Goal: Task Accomplishment & Management: Complete application form

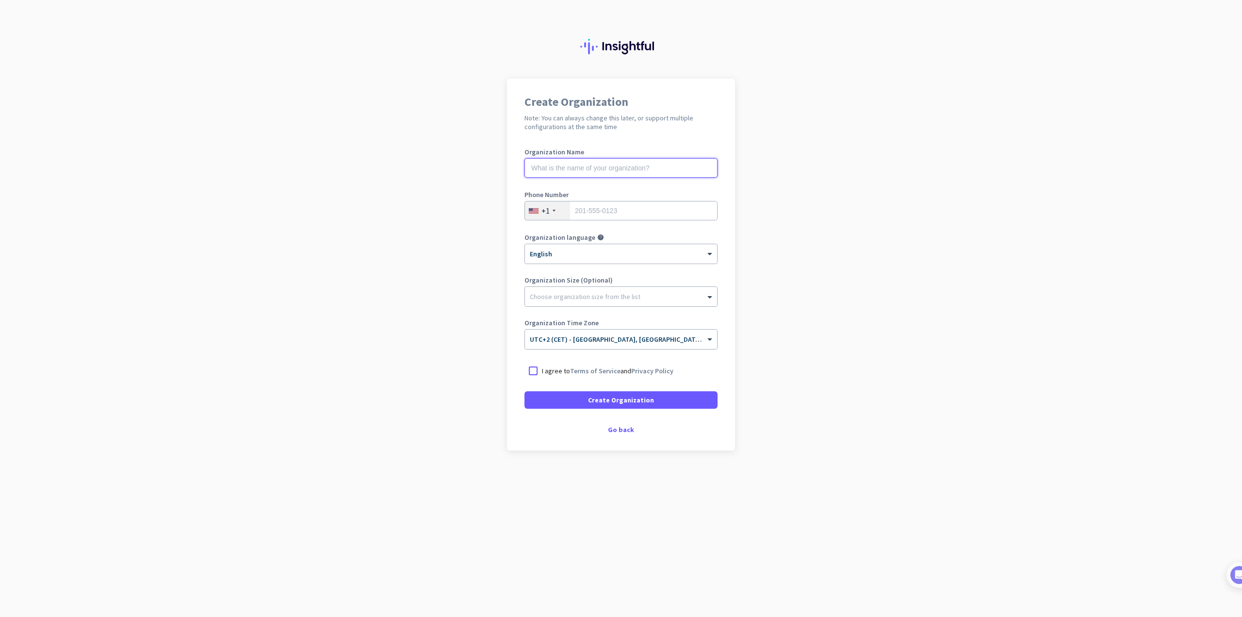
click at [550, 165] on input "text" at bounding box center [620, 167] width 193 height 19
type input "Bluebinary"
click at [531, 207] on div "+1" at bounding box center [547, 210] width 45 height 18
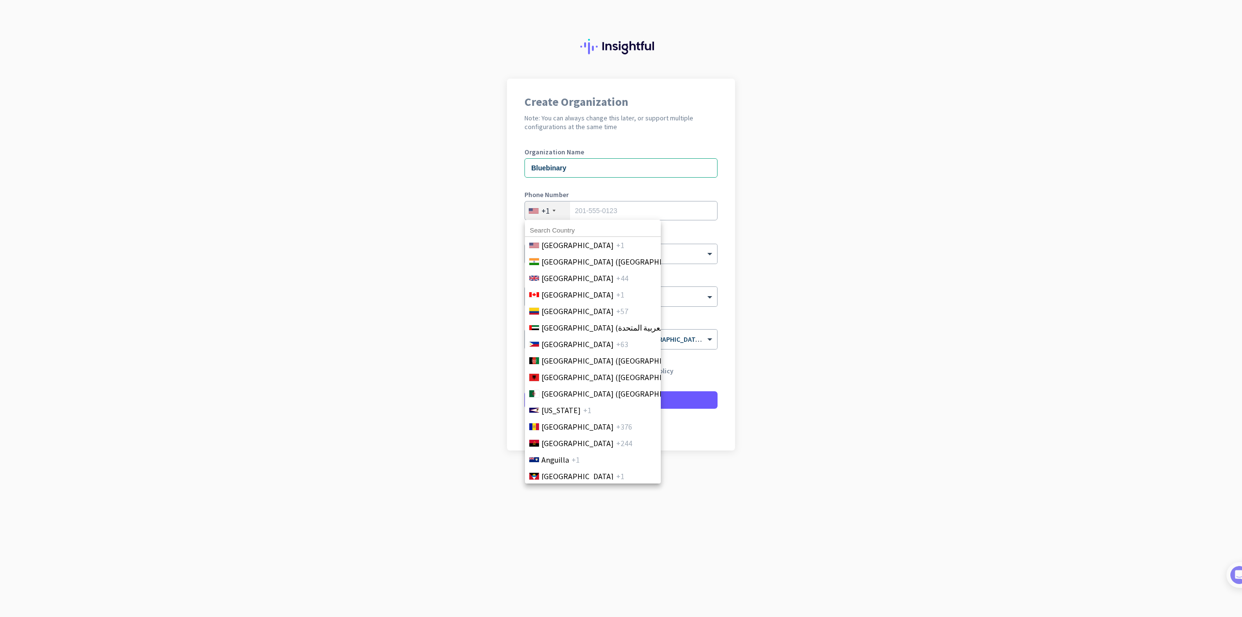
click at [571, 229] on input at bounding box center [593, 230] width 136 height 13
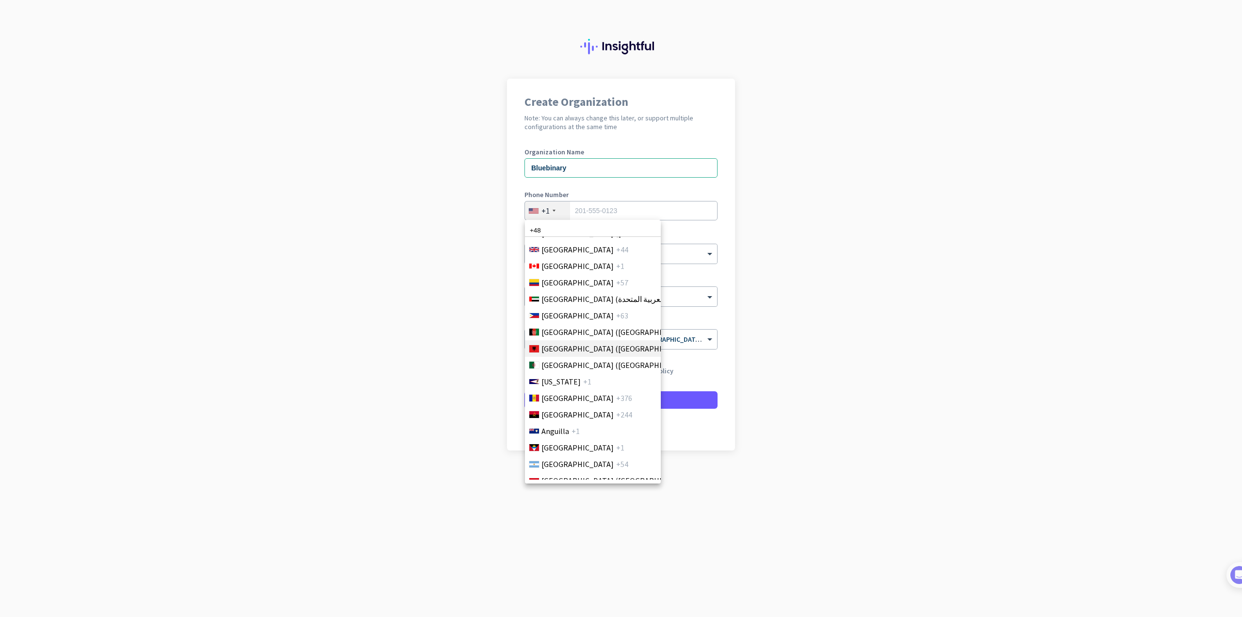
scroll to position [49, 0]
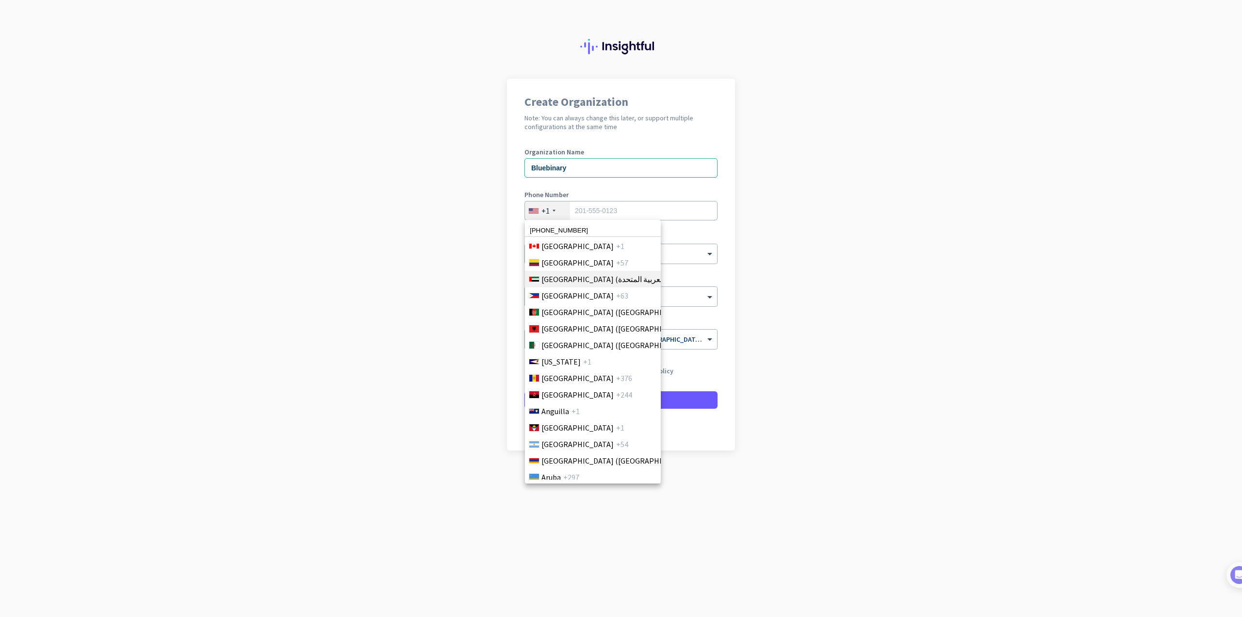
type input "+48 881584642"
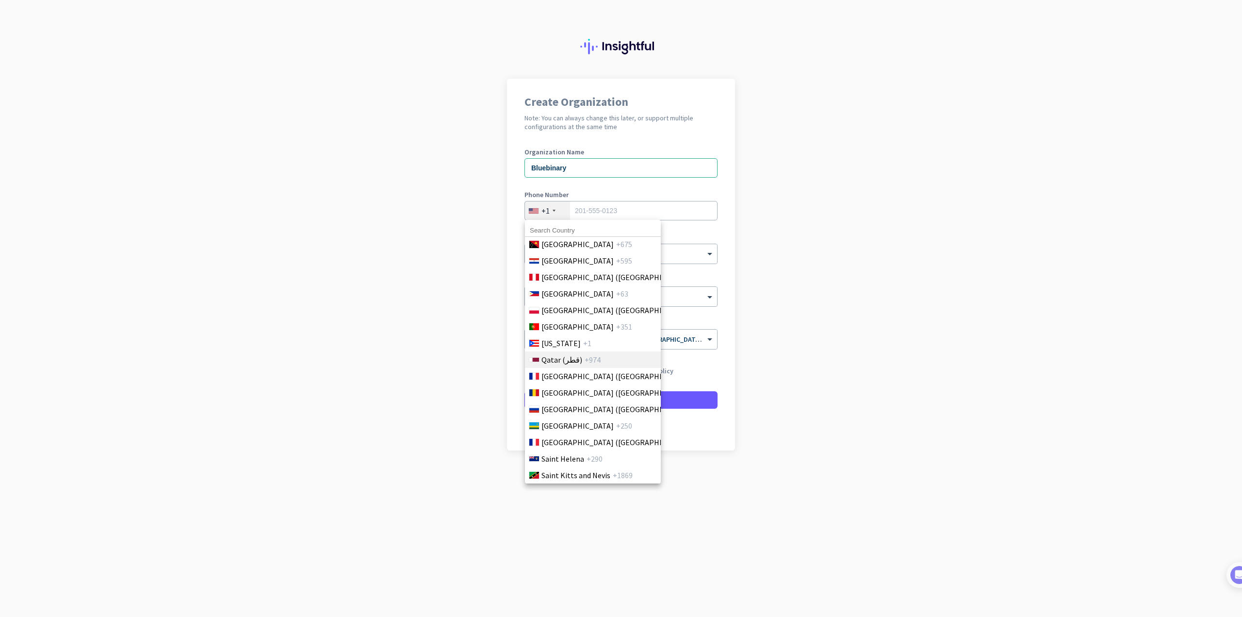
scroll to position [2862, 0]
click at [560, 302] on span "Poland (Polska)" at bounding box center [616, 302] width 151 height 12
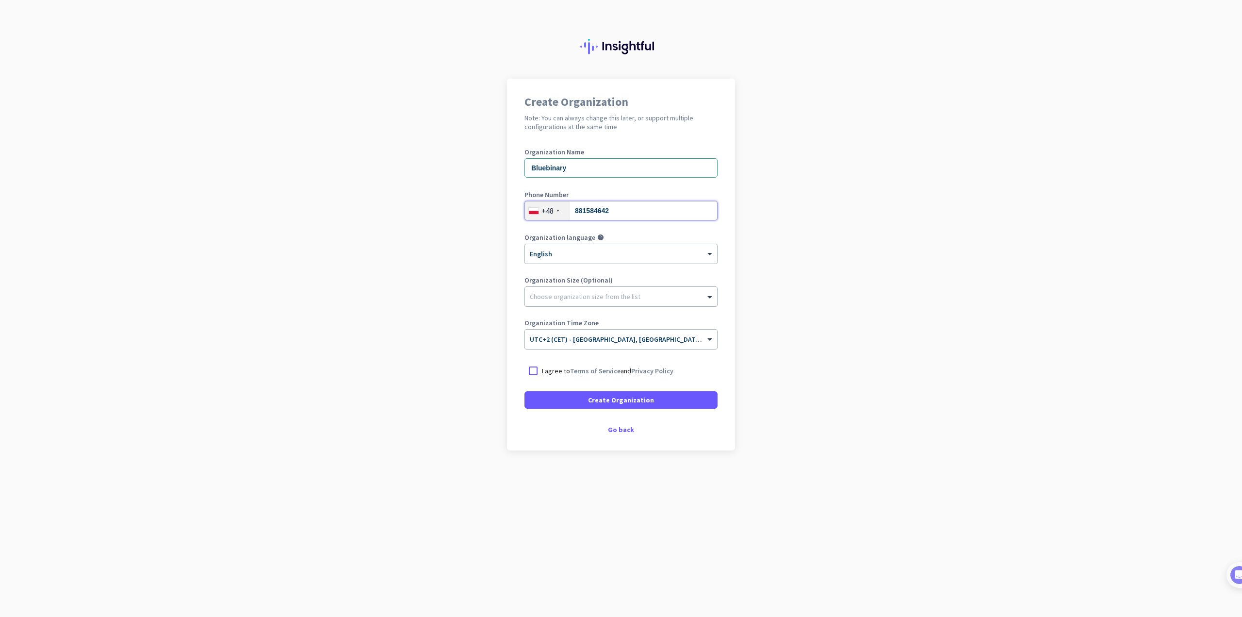
type input "881584642"
click at [591, 257] on div "× English" at bounding box center [615, 254] width 180 height 8
click at [576, 286] on div "Español" at bounding box center [620, 287] width 191 height 16
click at [556, 252] on div at bounding box center [621, 250] width 192 height 8
click at [556, 269] on div "English" at bounding box center [620, 271] width 191 height 16
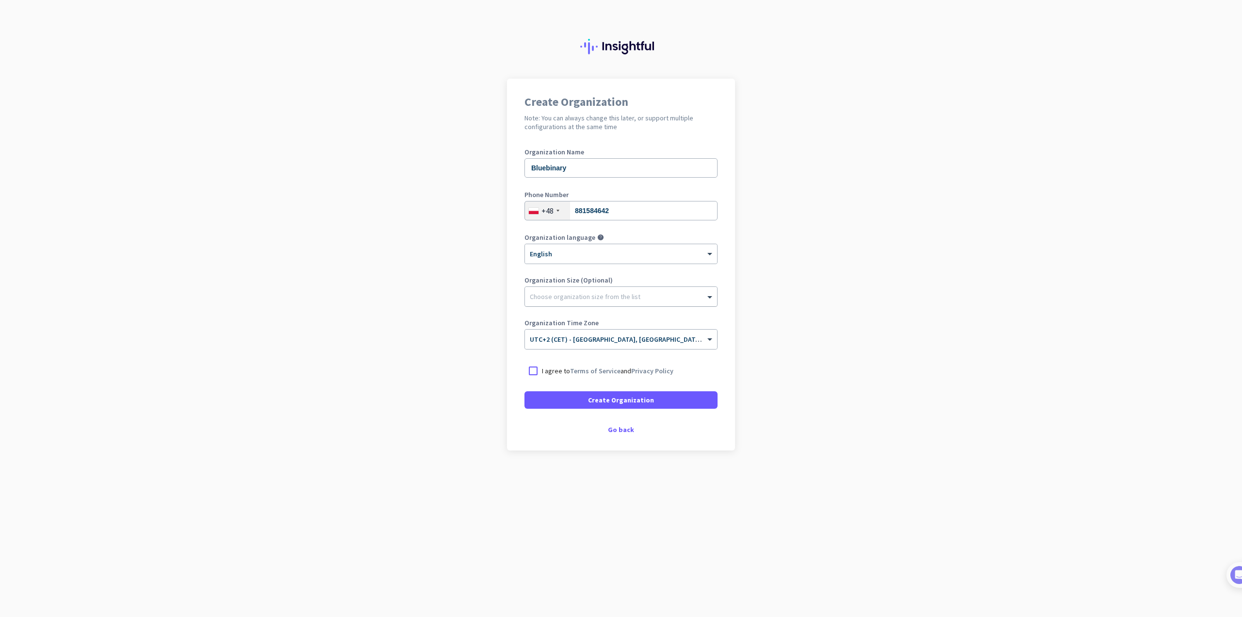
click at [542, 297] on div at bounding box center [621, 294] width 192 height 10
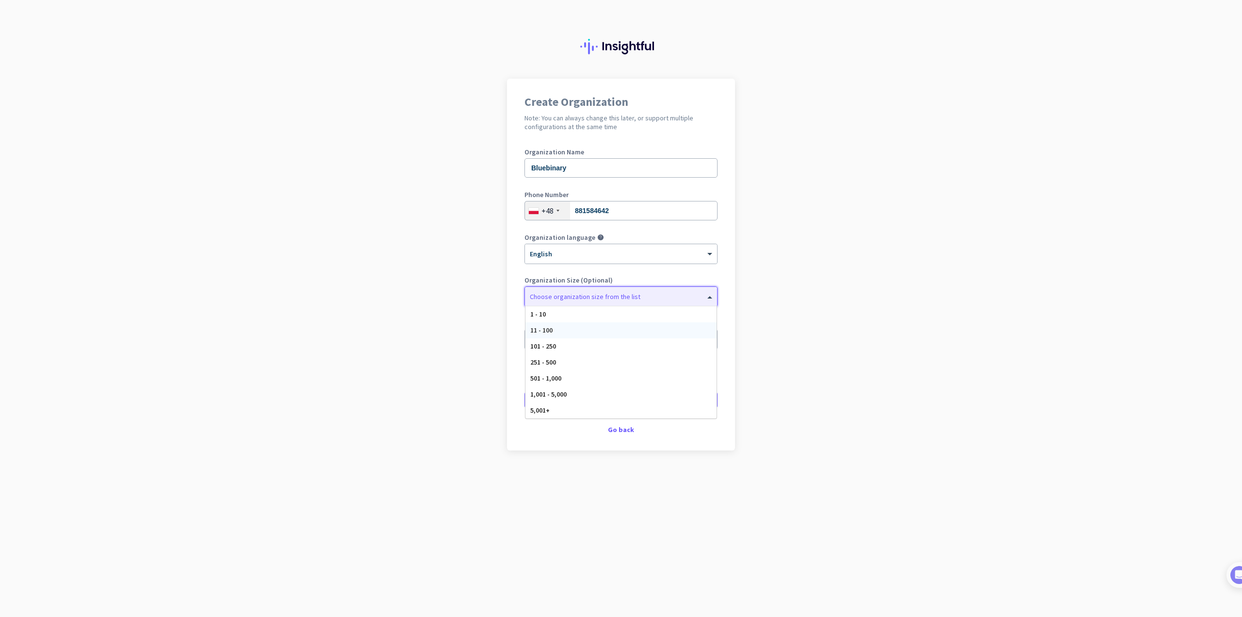
click at [570, 335] on div "11 - 100" at bounding box center [620, 330] width 191 height 16
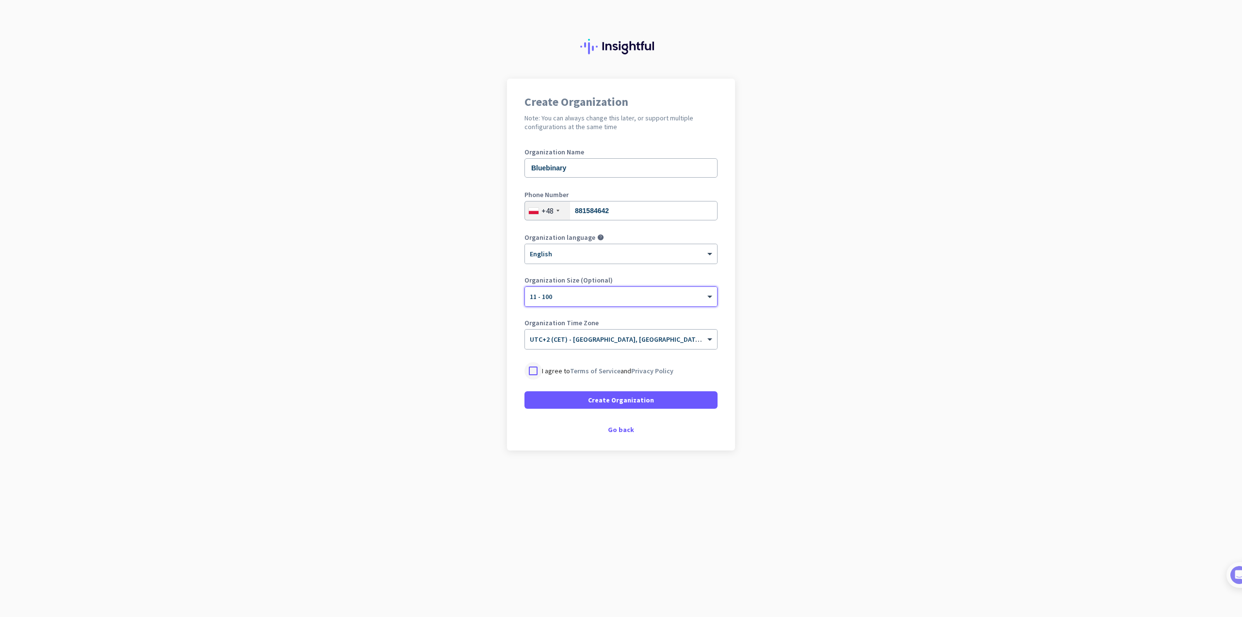
click at [531, 369] on div at bounding box center [532, 370] width 17 height 17
click at [555, 369] on p "I agree to Terms of Service and Privacy Policy" at bounding box center [607, 371] width 131 height 10
click at [0, 0] on input "I agree to Terms of Service and Privacy Policy" at bounding box center [0, 0] width 0 height 0
click at [578, 401] on span at bounding box center [620, 399] width 193 height 23
click at [526, 375] on div at bounding box center [532, 370] width 17 height 17
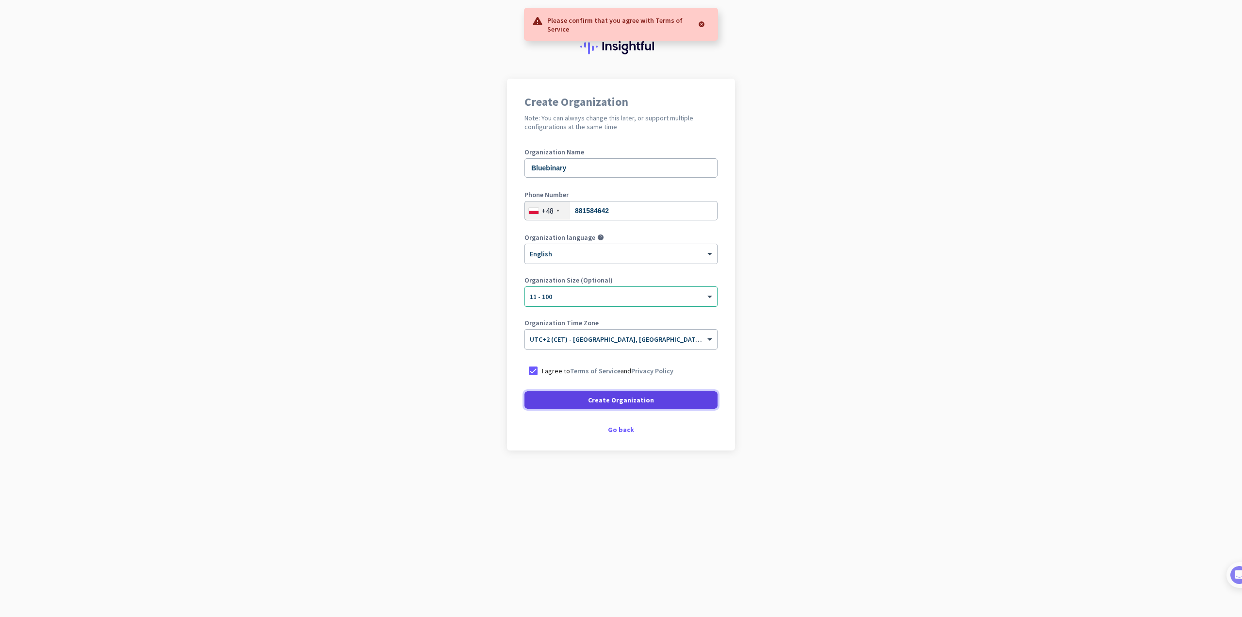
click at [557, 402] on span at bounding box center [620, 399] width 193 height 23
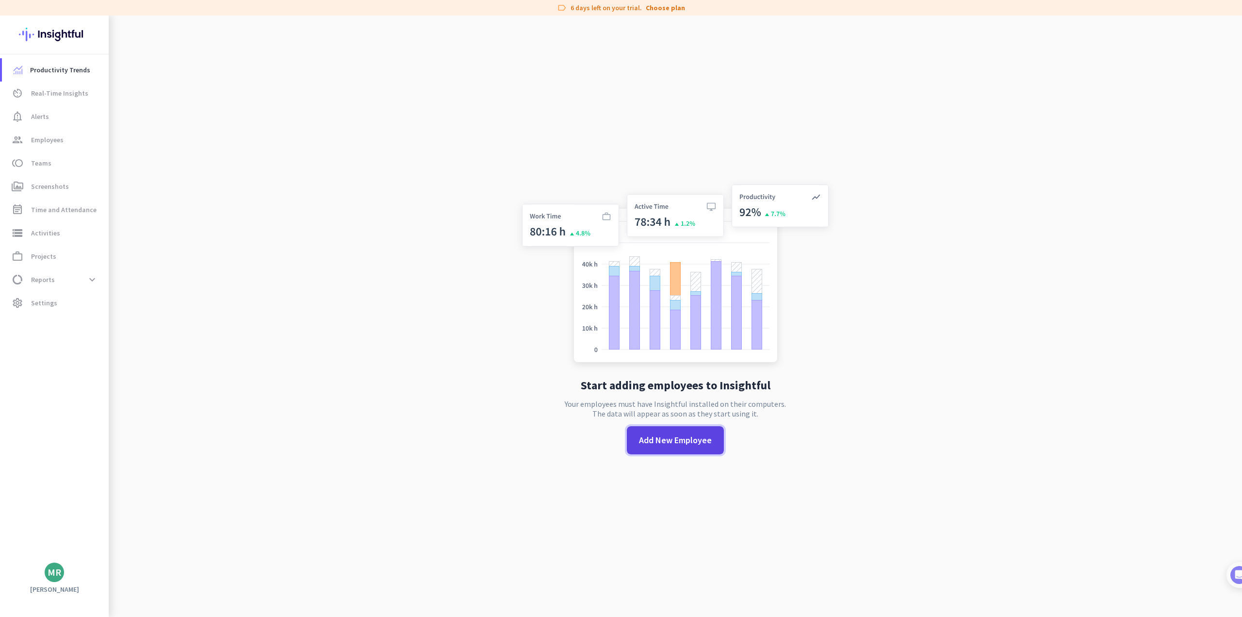
click at [655, 438] on span "Add New Employee" at bounding box center [675, 440] width 73 height 13
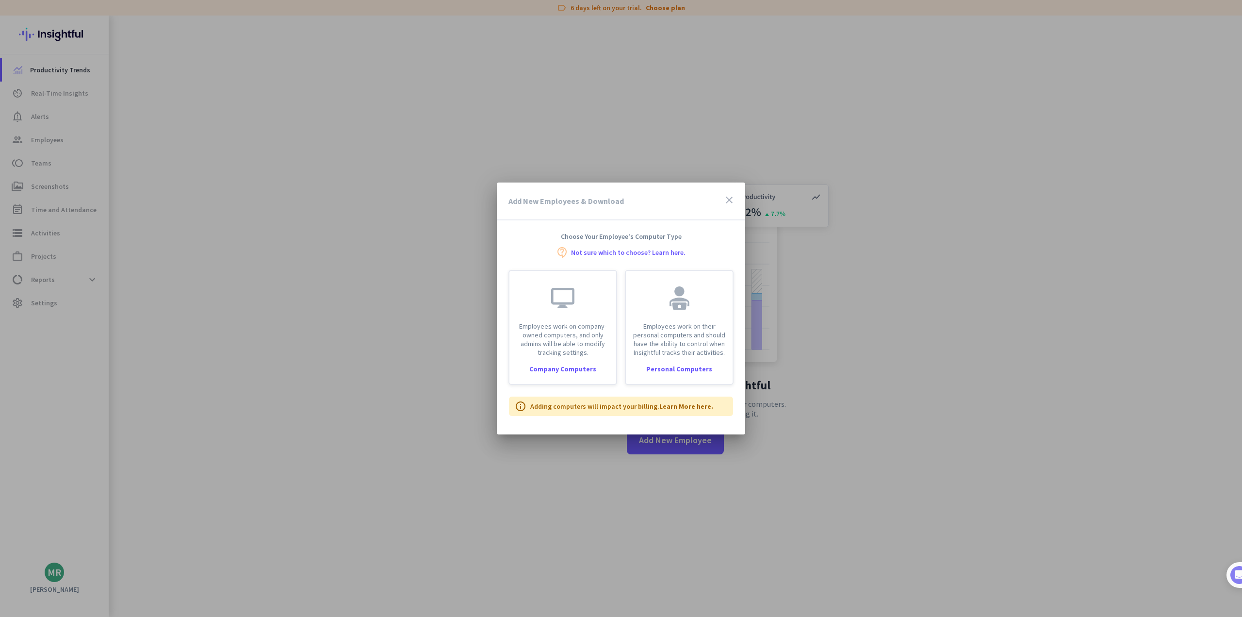
click at [730, 200] on icon "close" at bounding box center [729, 200] width 12 height 12
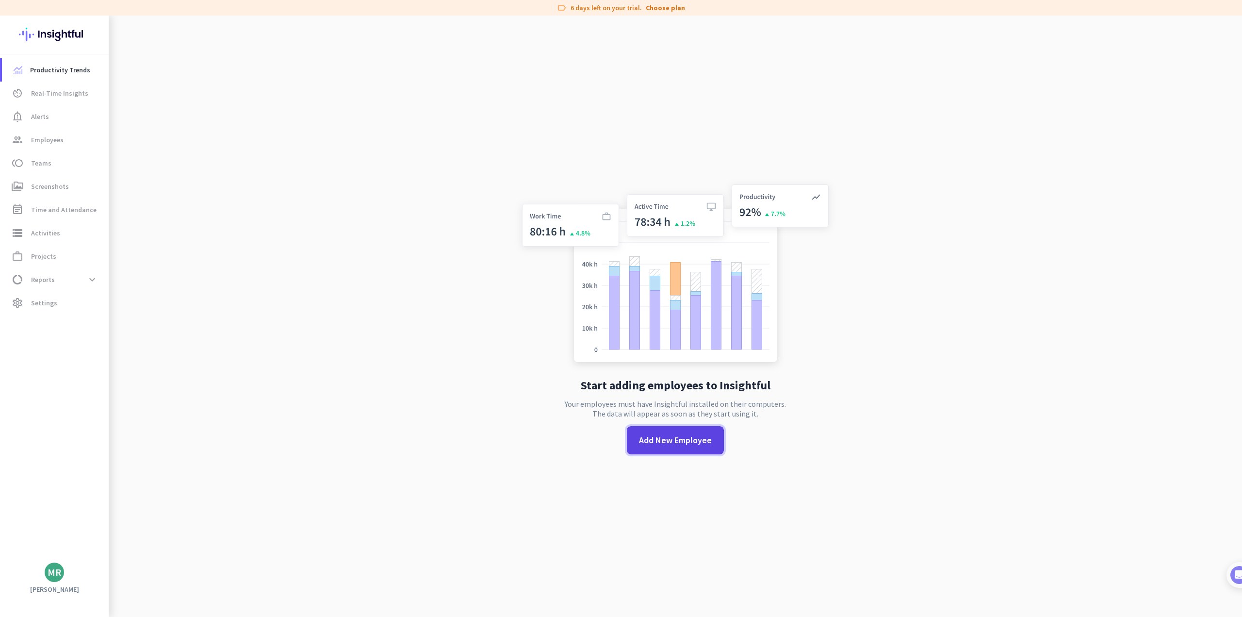
click at [665, 438] on span "Add New Employee" at bounding box center [675, 440] width 73 height 13
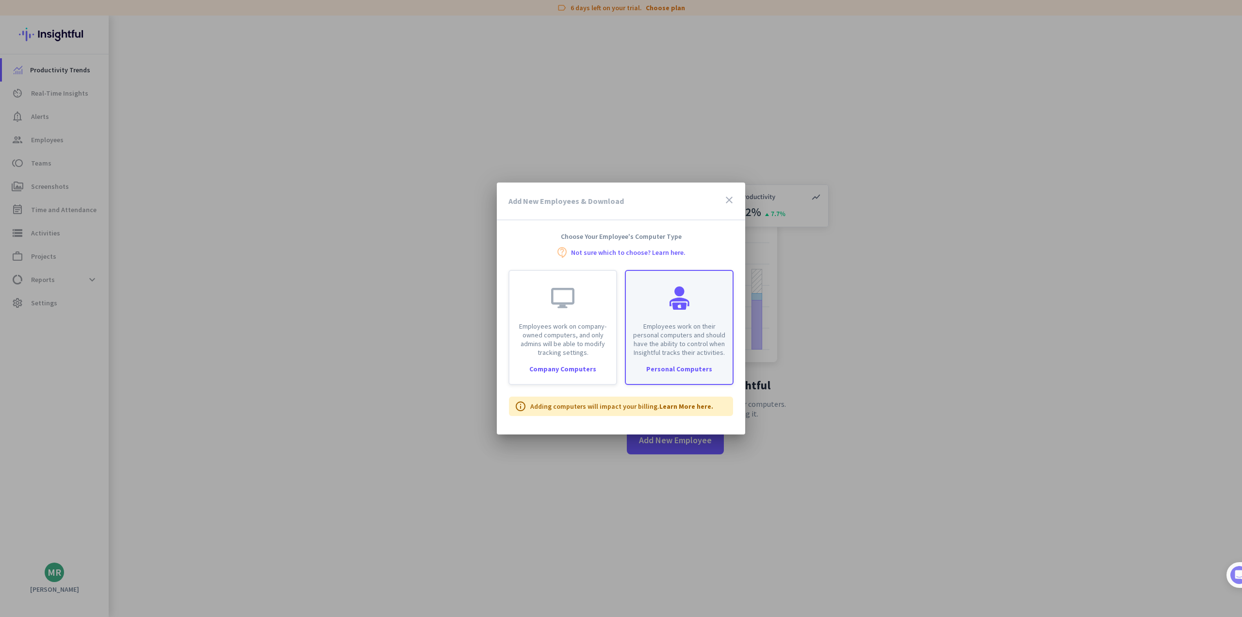
click at [670, 298] on div at bounding box center [679, 297] width 23 height 23
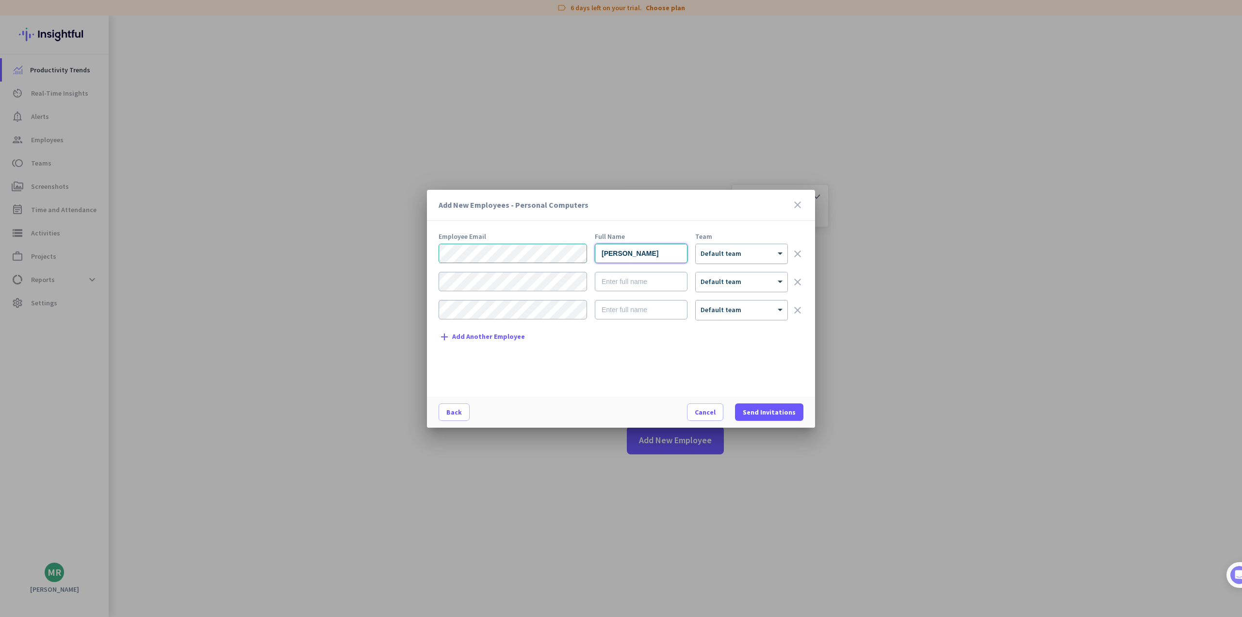
type input "[PERSON_NAME]"
click at [720, 259] on div "× Default team" at bounding box center [742, 253] width 92 height 19
click at [753, 374] on div "Employee Email Full Name Team [PERSON_NAME] × Default team clear × Default team…" at bounding box center [625, 310] width 373 height 154
click at [723, 251] on div at bounding box center [742, 250] width 92 height 8
click at [730, 290] on span "Create new team" at bounding box center [734, 293] width 55 height 10
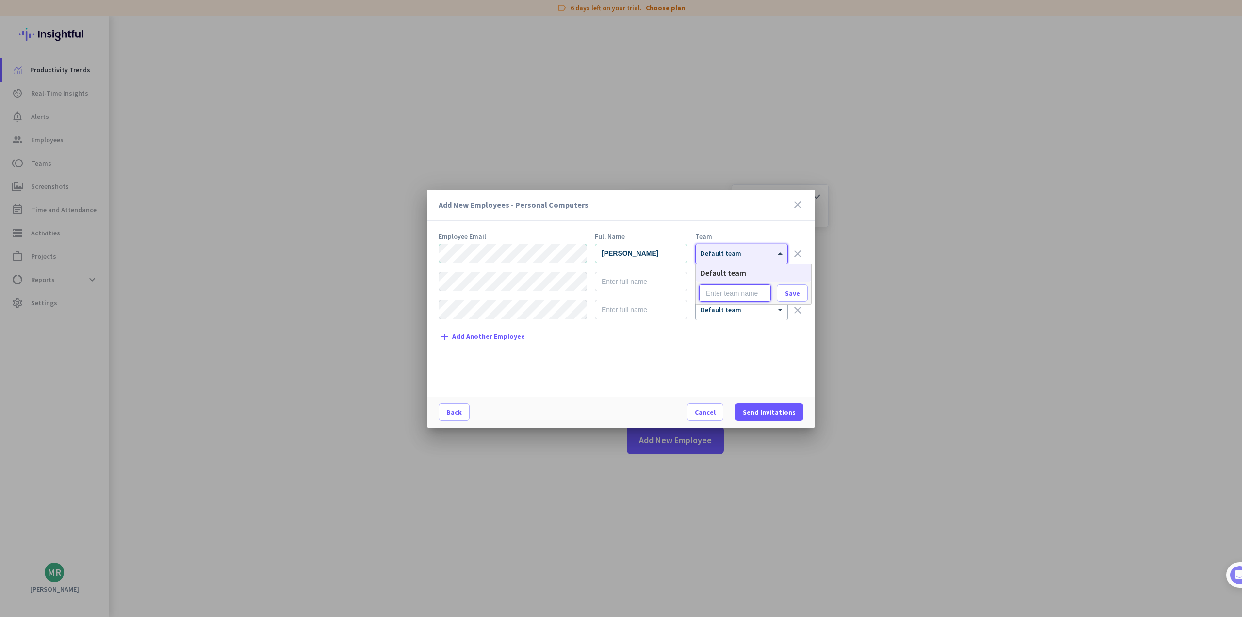
click at [716, 293] on input "text" at bounding box center [735, 292] width 72 height 17
type input "CEO"
click at [789, 293] on span "Save" at bounding box center [792, 293] width 15 height 9
click at [784, 416] on span "Send Invitations" at bounding box center [769, 412] width 53 height 10
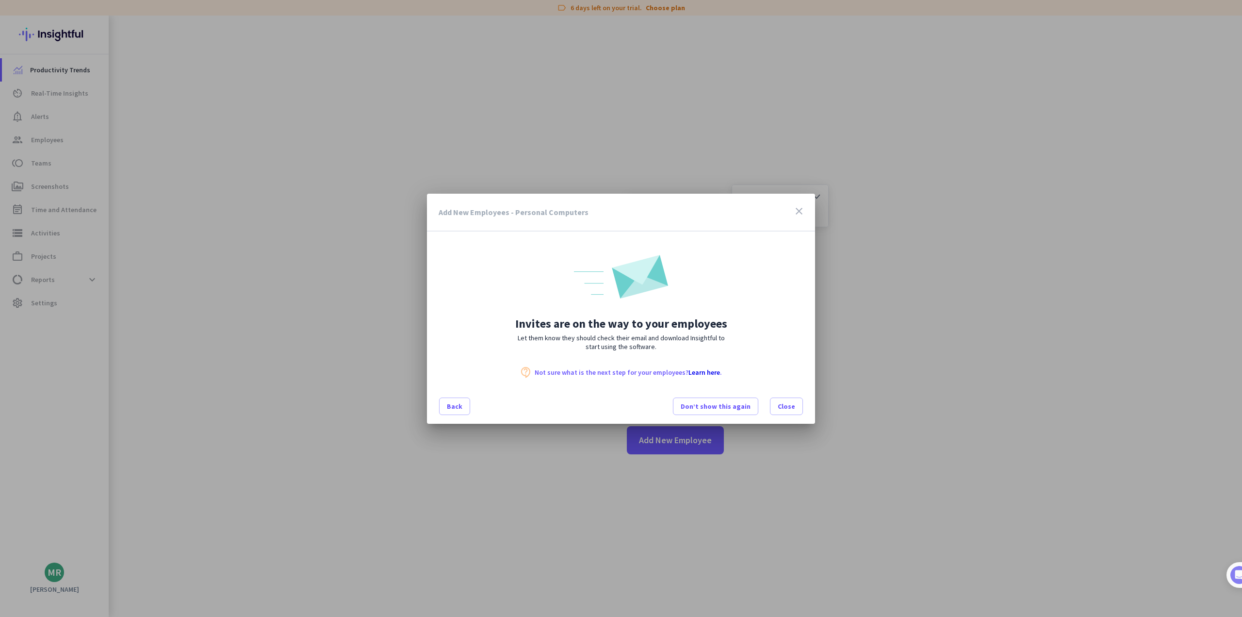
click at [799, 209] on icon "close" at bounding box center [799, 211] width 12 height 12
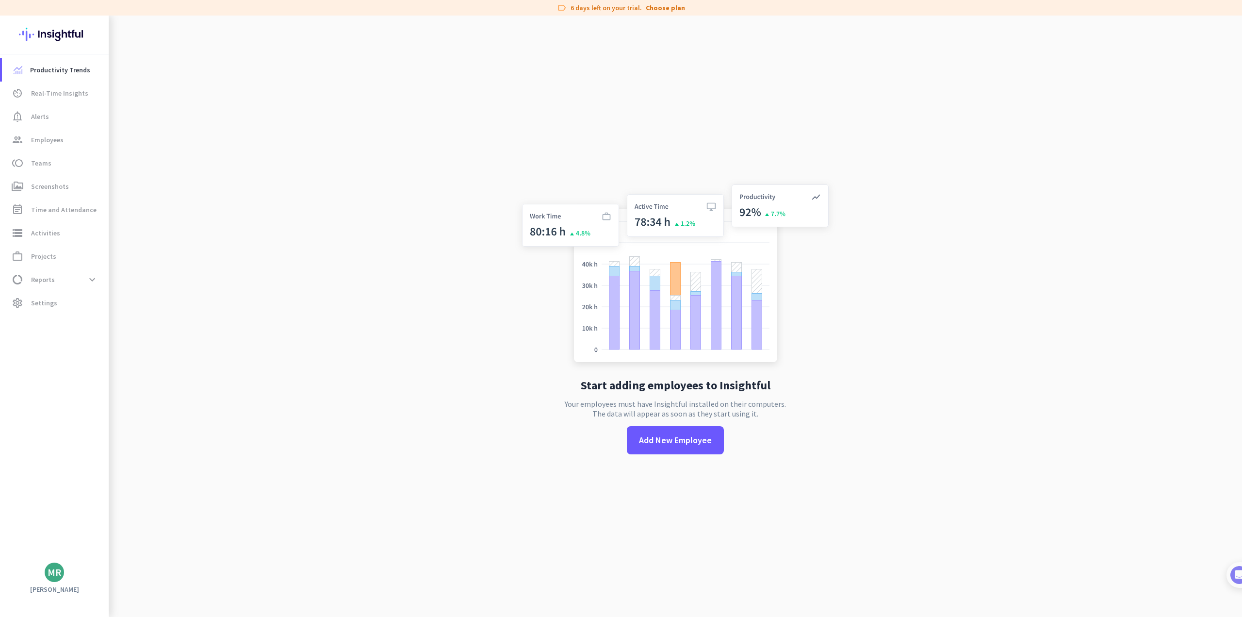
click at [56, 314] on mat-nav-list "Productivity Trends av_timer Real-Time Insights notification_important Alerts g…" at bounding box center [54, 186] width 109 height 264
click at [53, 307] on span "Settings" at bounding box center [44, 303] width 26 height 12
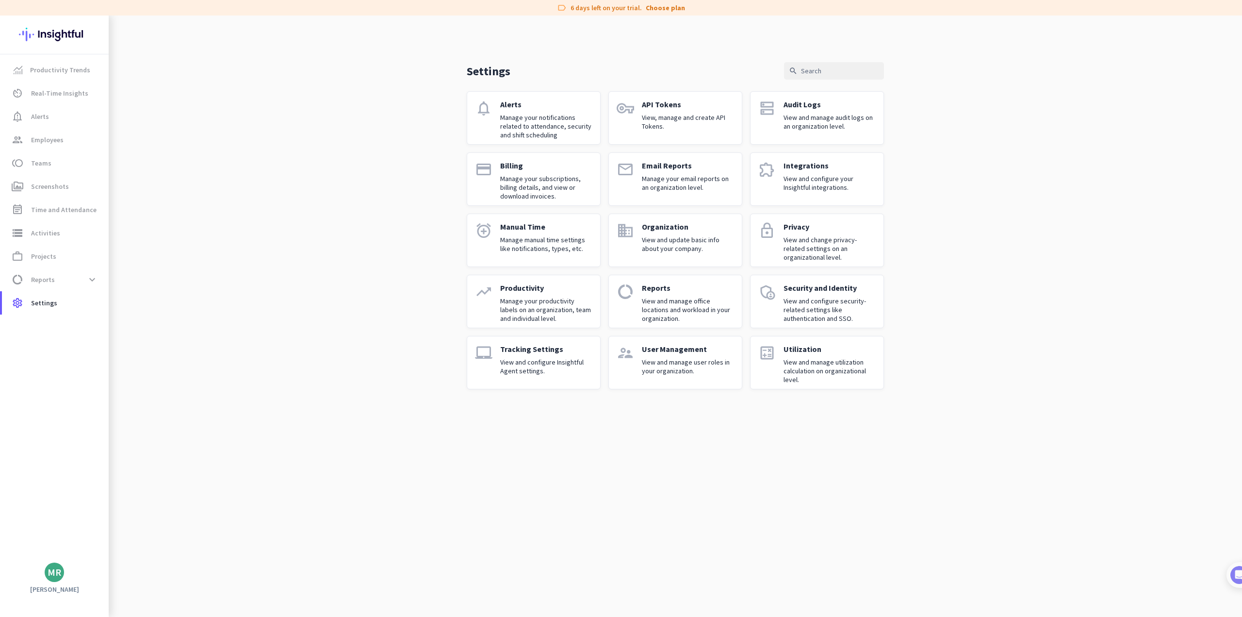
click at [544, 177] on p "Manage your subscriptions, billing details, and view or download invoices." at bounding box center [546, 187] width 92 height 26
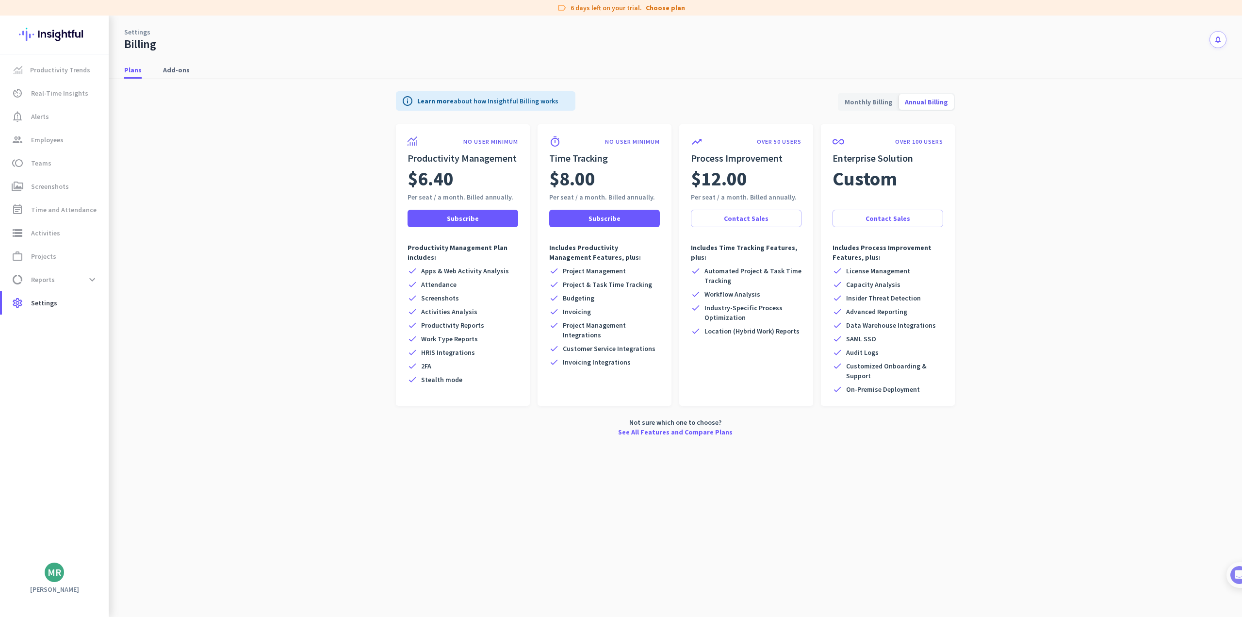
click at [856, 105] on span "Monthly Billing" at bounding box center [869, 101] width 60 height 23
click at [758, 221] on span "Contact Sales" at bounding box center [746, 218] width 45 height 10
click at [749, 217] on span "Contact Sales" at bounding box center [746, 218] width 45 height 10
drag, startPoint x: 688, startPoint y: 155, endPoint x: 801, endPoint y: 327, distance: 206.3
click at [801, 327] on div "trending_up OVER 50 USERS Process Improvement $15.00 Per seat / a month. Billed…" at bounding box center [746, 264] width 134 height 281
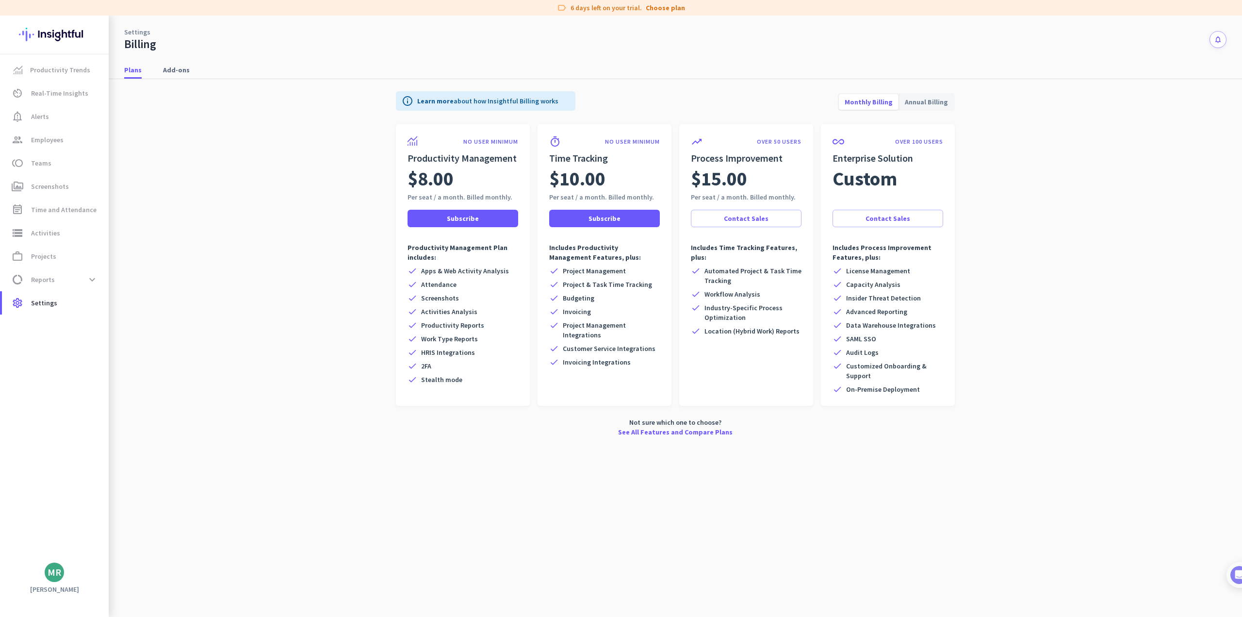
copy div "Process Improvement $15.00 Per seat / a month. Billed monthly. Contact Sales In…"
click at [666, 93] on div "info Learn more about how Insightful Billing works Monthly Billing Annual Billi…" at bounding box center [675, 101] width 559 height 45
click at [538, 119] on div "info Learn more about how Insightful Billing works Monthly Billing Annual Billi…" at bounding box center [675, 101] width 559 height 45
click at [603, 217] on span "Subscribe" at bounding box center [605, 218] width 32 height 10
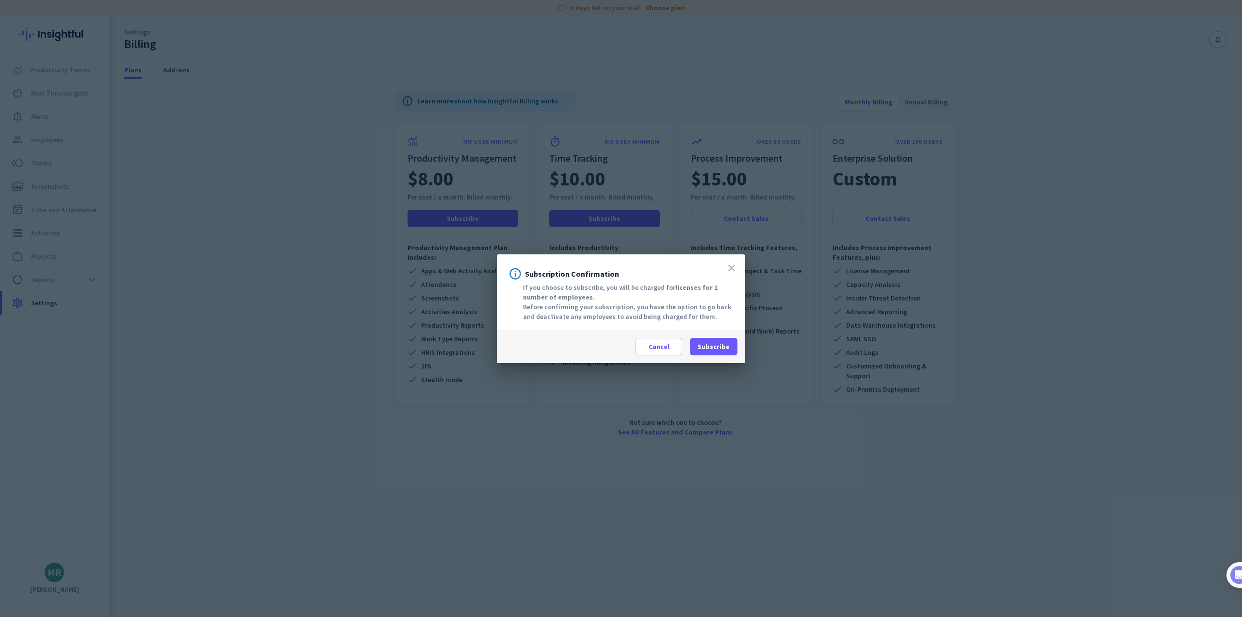
click at [735, 270] on icon "close" at bounding box center [732, 268] width 12 height 12
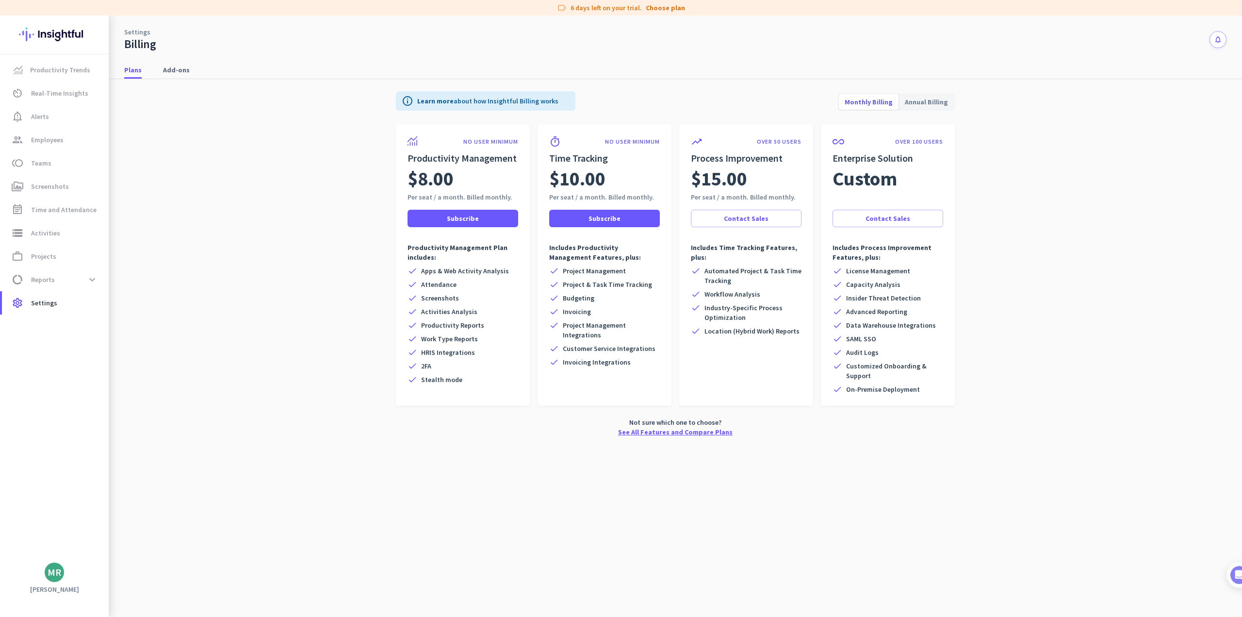
click at [690, 431] on link "See All Features and Compare Plans" at bounding box center [675, 432] width 114 height 10
click at [658, 6] on link "Choose plan" at bounding box center [665, 8] width 39 height 10
click at [664, 11] on link "Choose plan" at bounding box center [665, 8] width 39 height 10
click at [664, 8] on link "Choose plan" at bounding box center [665, 8] width 39 height 10
click at [600, 224] on span at bounding box center [604, 218] width 111 height 23
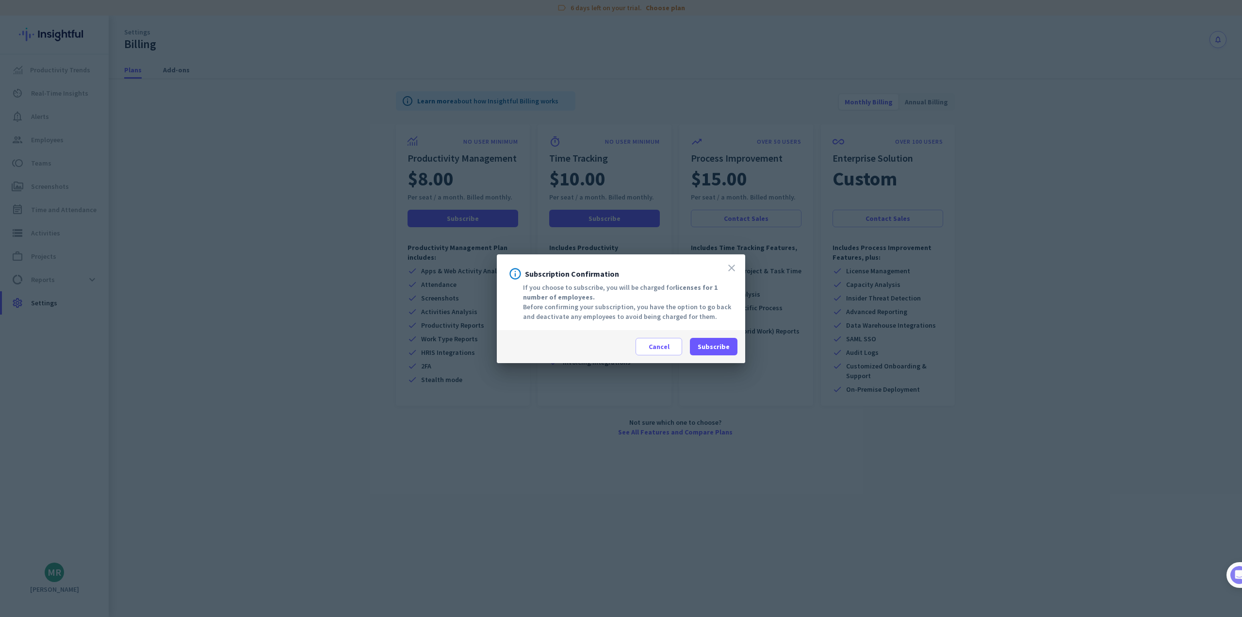
click at [729, 267] on icon "close" at bounding box center [732, 268] width 12 height 12
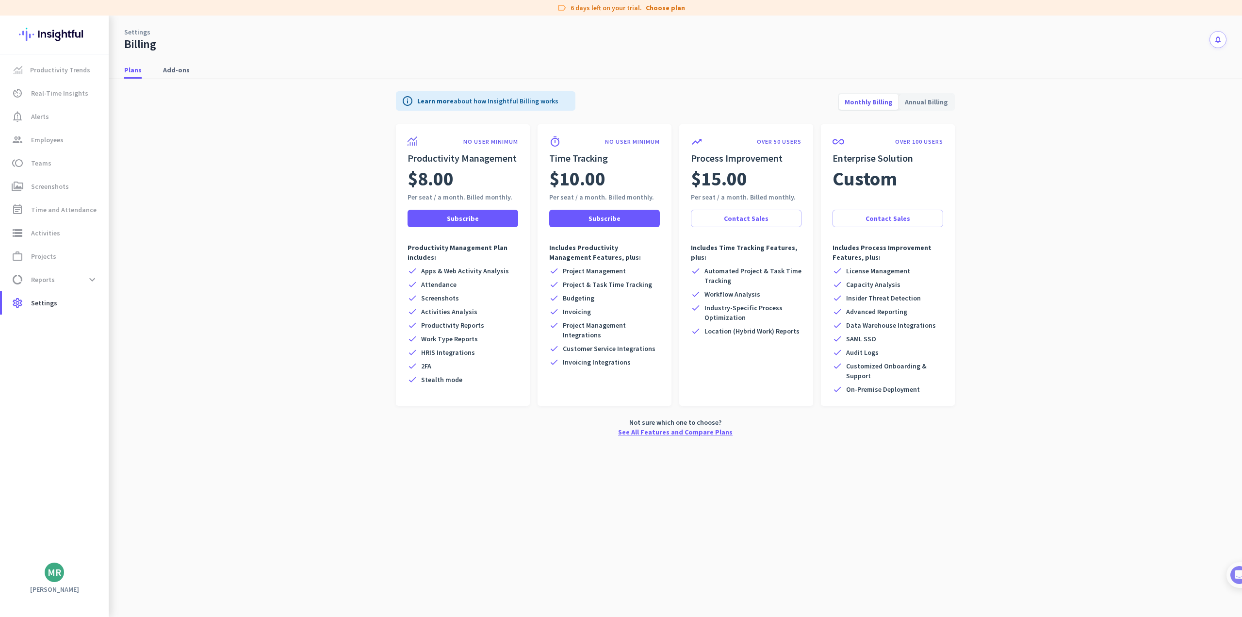
click at [668, 431] on link "See All Features and Compare Plans" at bounding box center [675, 432] width 114 height 10
click at [77, 70] on span "Productivity Trends" at bounding box center [60, 70] width 60 height 12
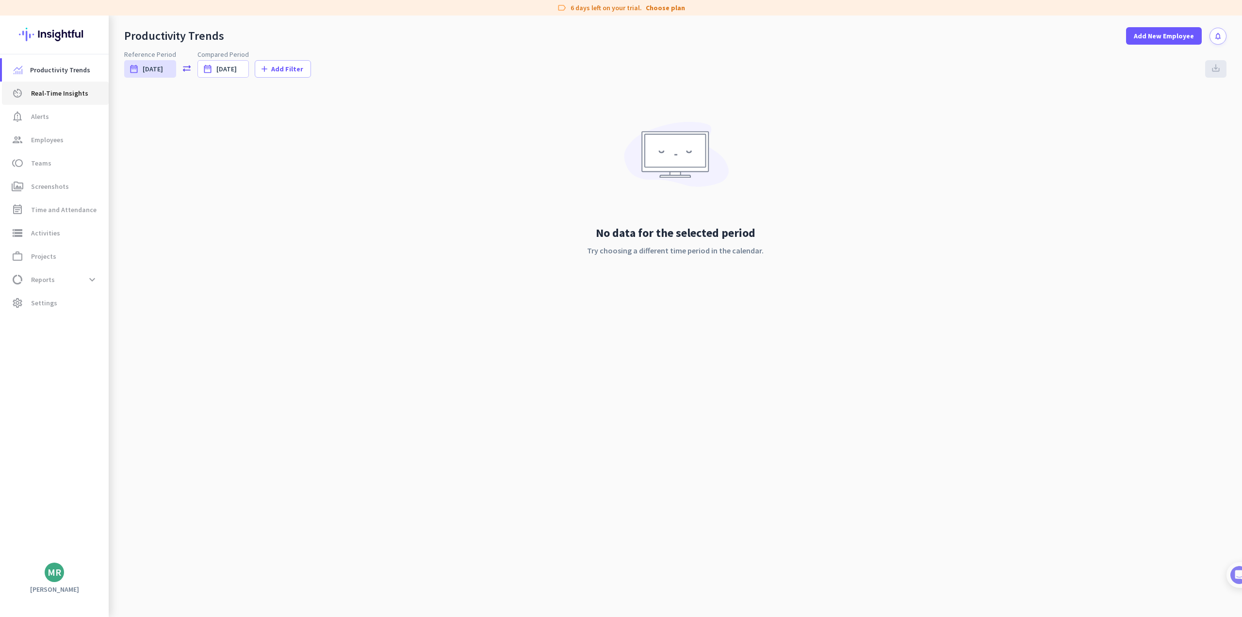
click at [90, 92] on span "av_timer Real-Time Insights" at bounding box center [55, 93] width 91 height 12
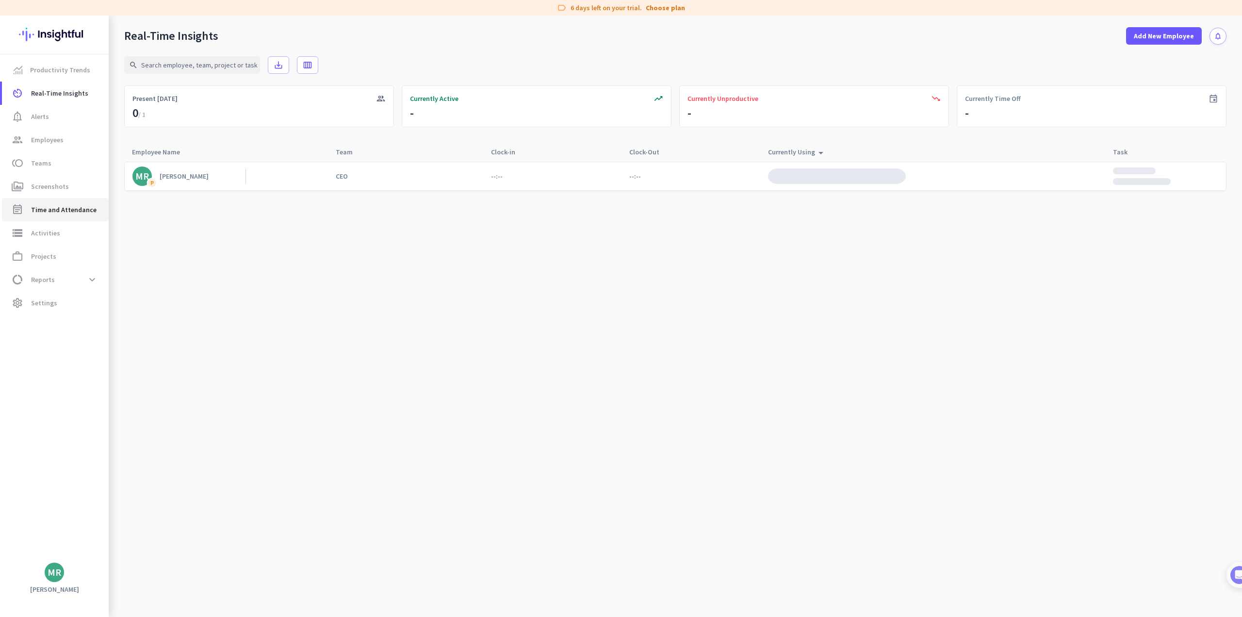
click at [84, 213] on span "Time and Attendance" at bounding box center [63, 210] width 65 height 12
click at [79, 243] on link "storage Activities" at bounding box center [55, 232] width 107 height 23
click at [73, 260] on span "work_outline Projects" at bounding box center [55, 256] width 91 height 12
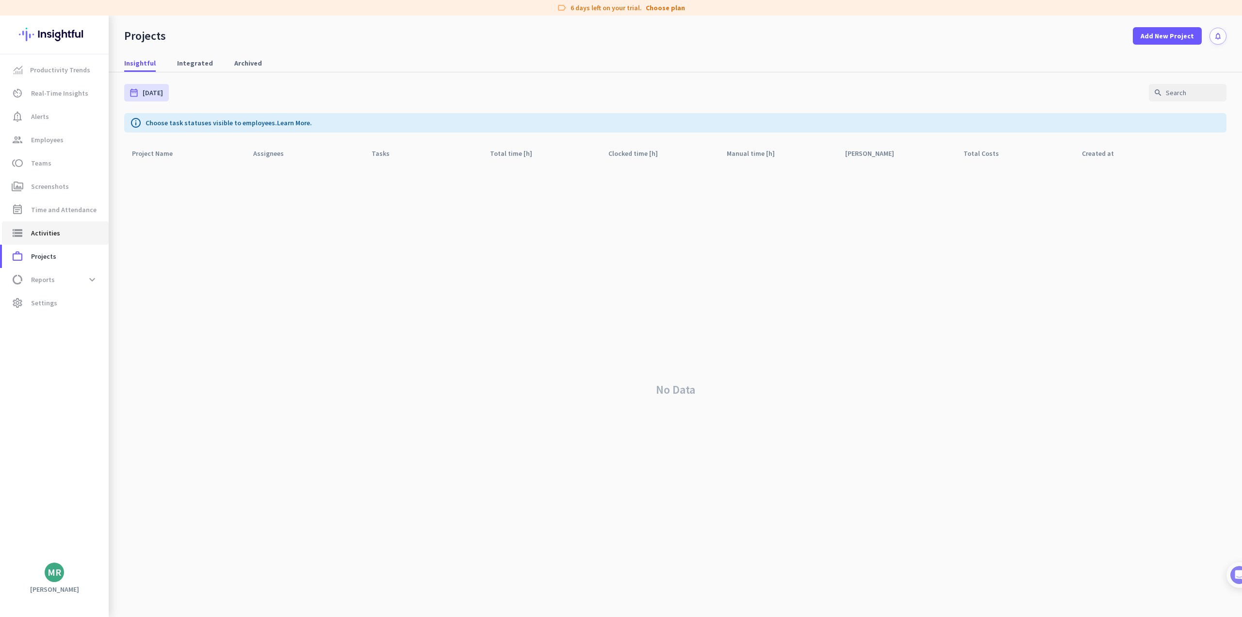
click at [76, 232] on span "storage Activities" at bounding box center [55, 233] width 91 height 12
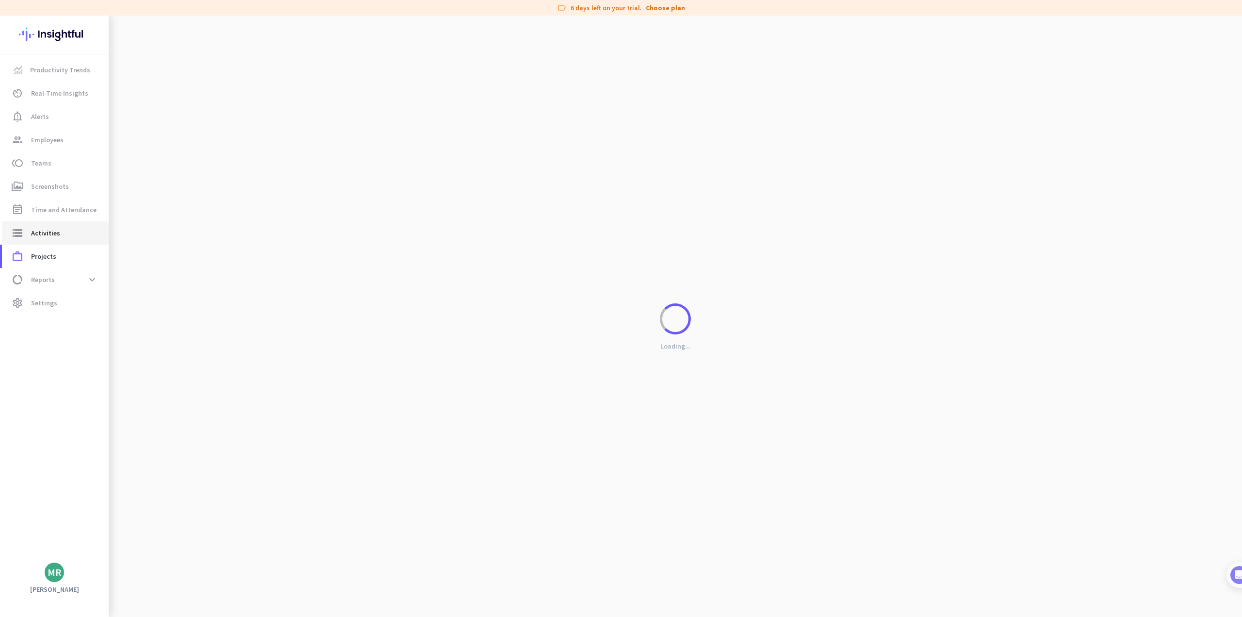
type input "[DATE]"
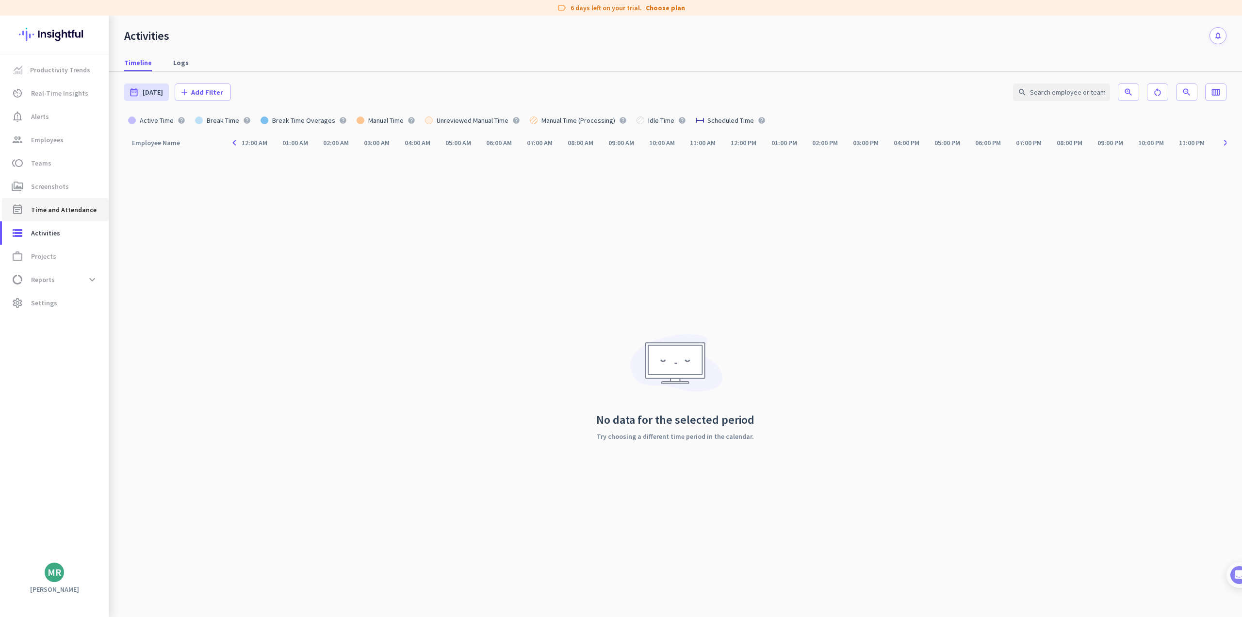
click at [67, 214] on span "Time and Attendance" at bounding box center [63, 210] width 65 height 12
type input "[DATE] - [DATE]"
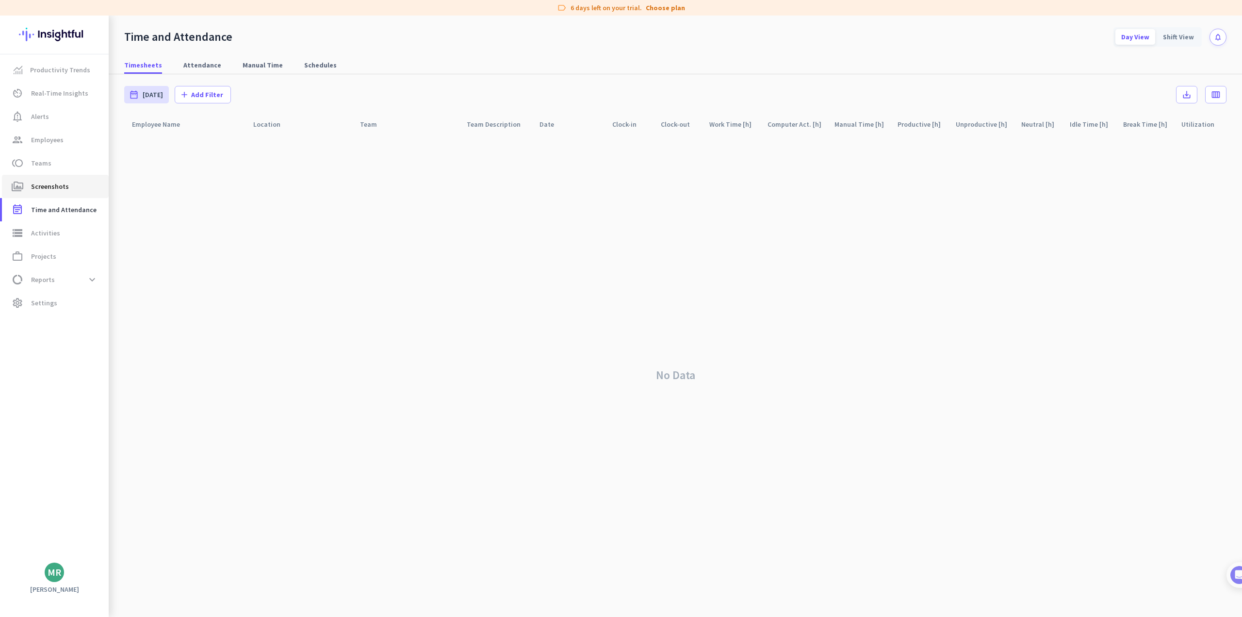
click at [56, 191] on span "Screenshots" at bounding box center [50, 186] width 38 height 12
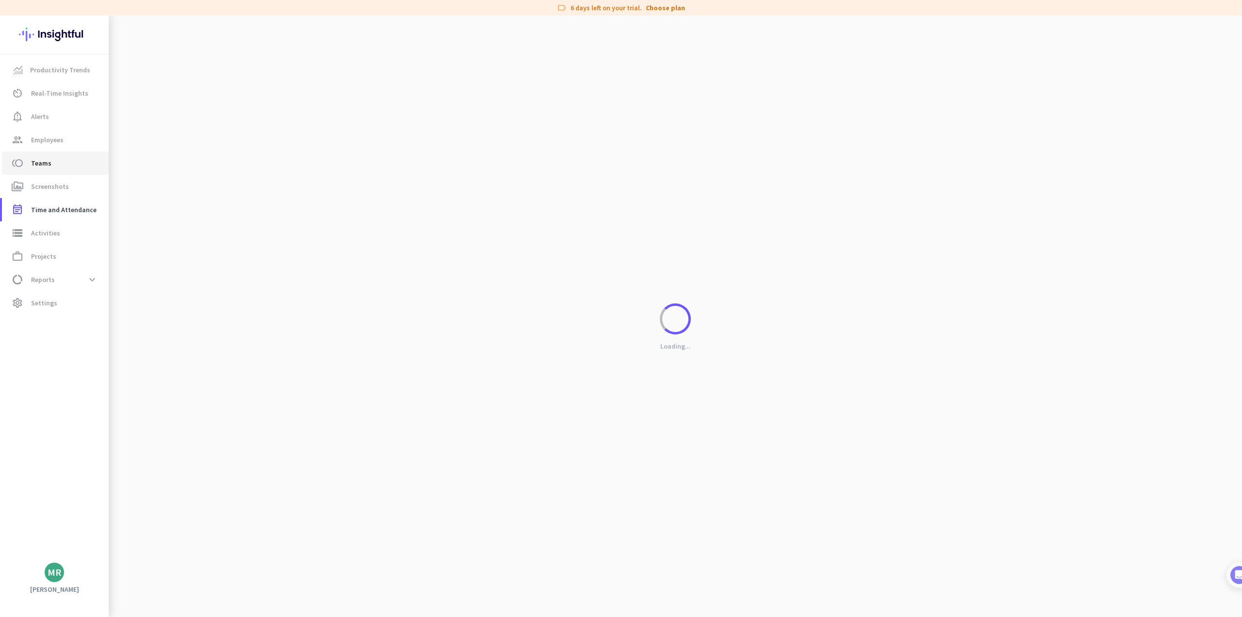
click at [52, 167] on span "toll Teams" at bounding box center [55, 163] width 91 height 12
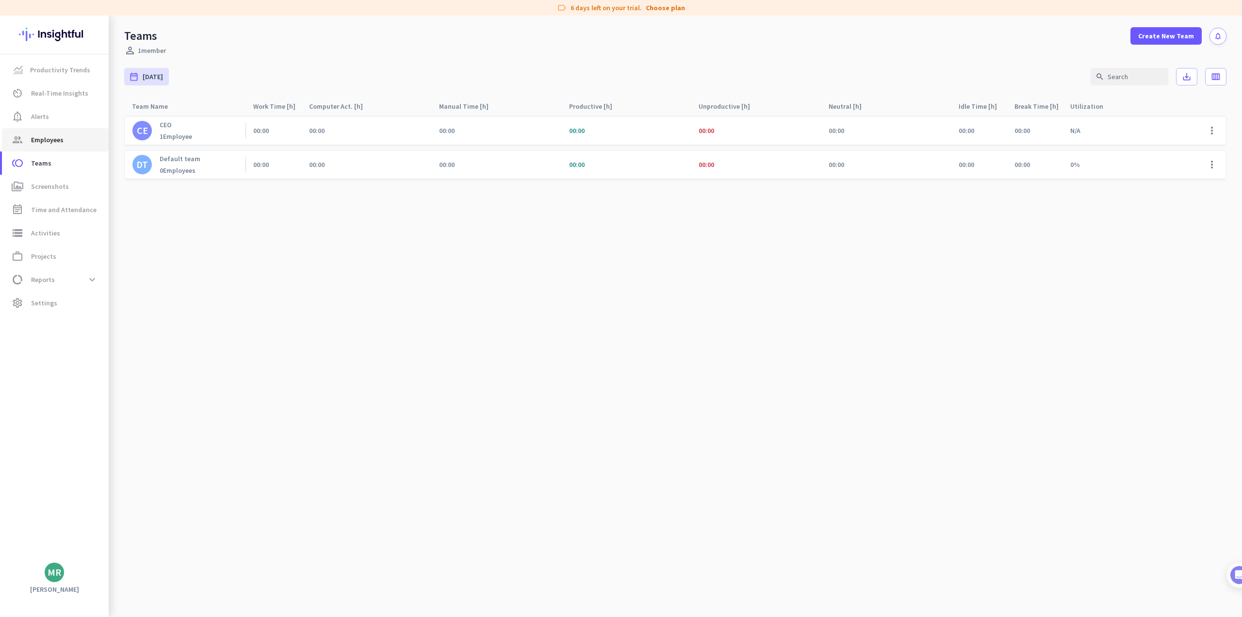
click at [55, 145] on span "Employees" at bounding box center [47, 140] width 33 height 12
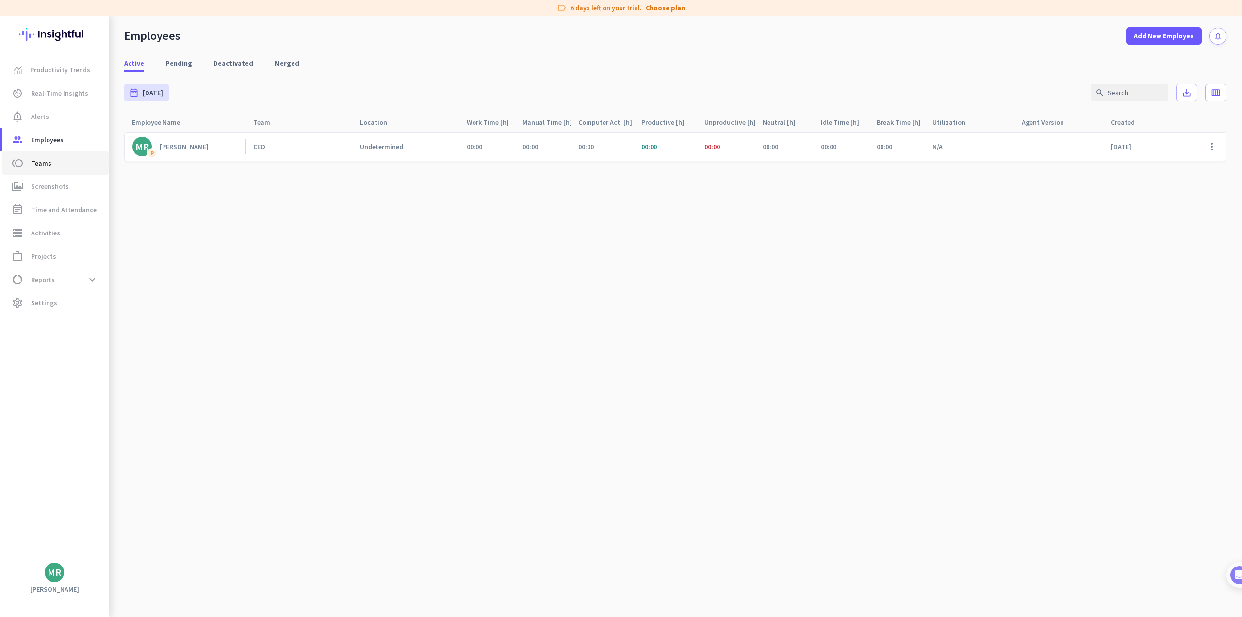
click at [52, 164] on span "toll Teams" at bounding box center [55, 163] width 91 height 12
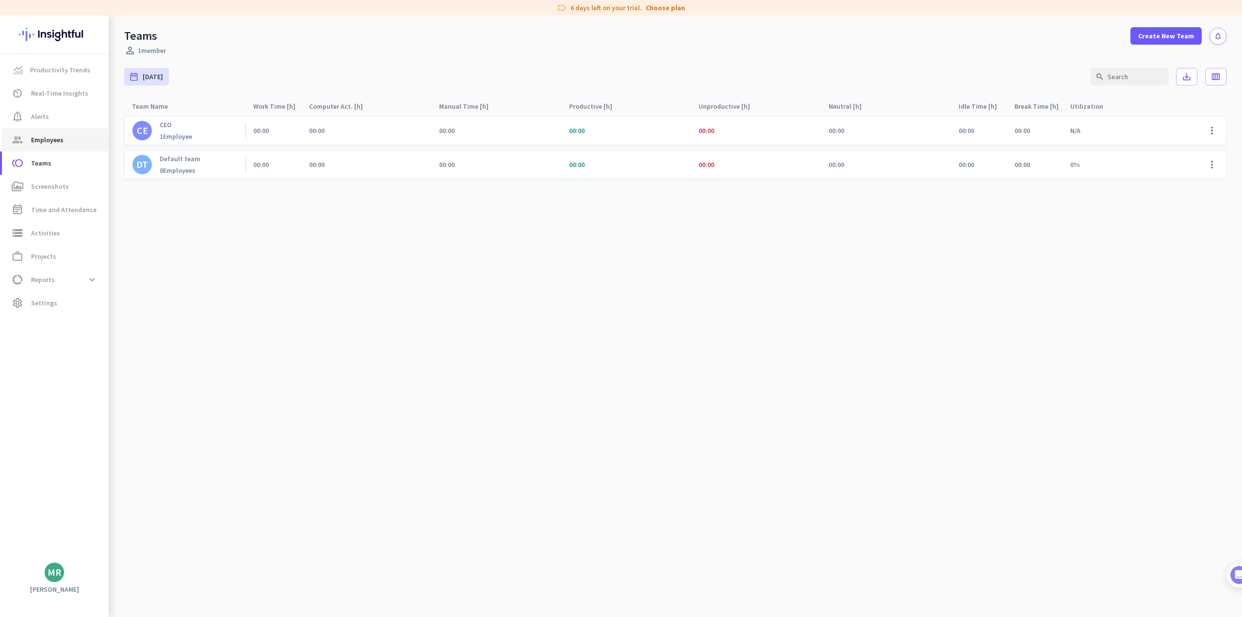
click at [50, 147] on link "group Employees" at bounding box center [55, 139] width 107 height 23
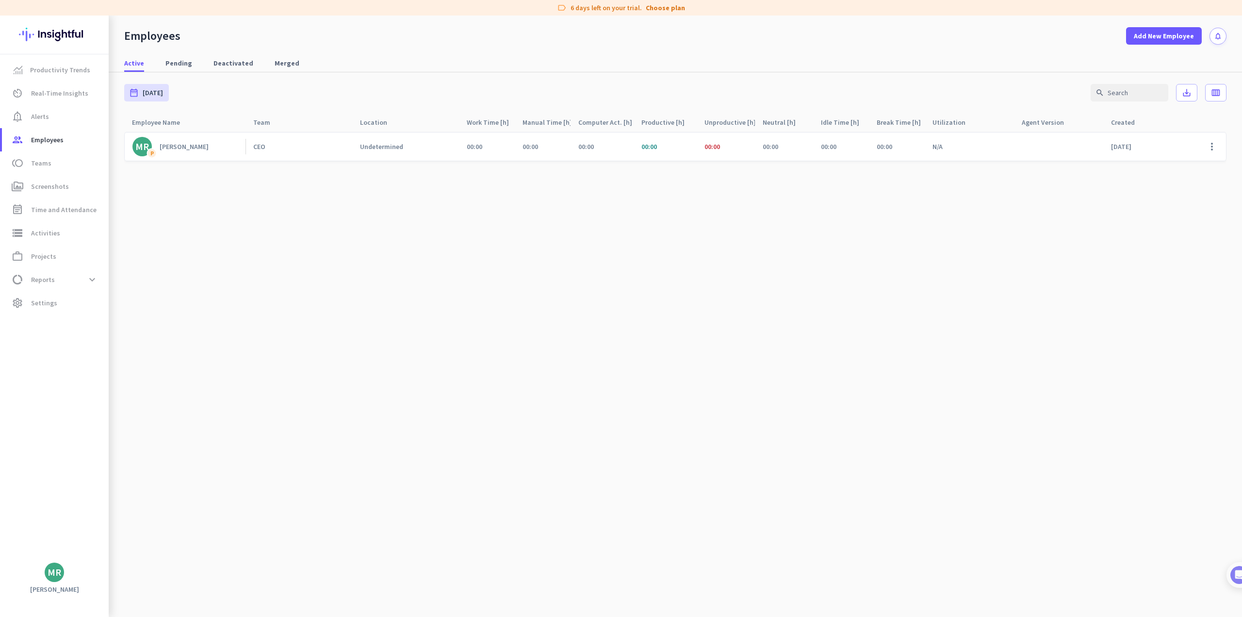
click at [275, 150] on link "CEO" at bounding box center [302, 146] width 99 height 9
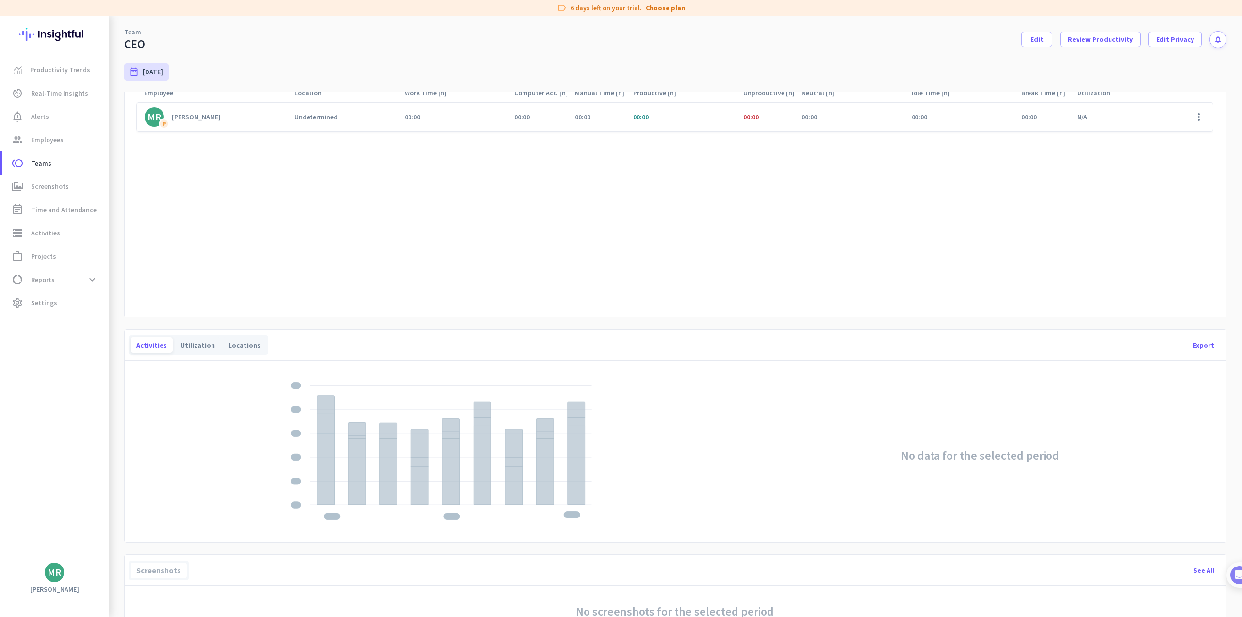
drag, startPoint x: 1110, startPoint y: 124, endPoint x: 1101, endPoint y: 141, distance: 19.5
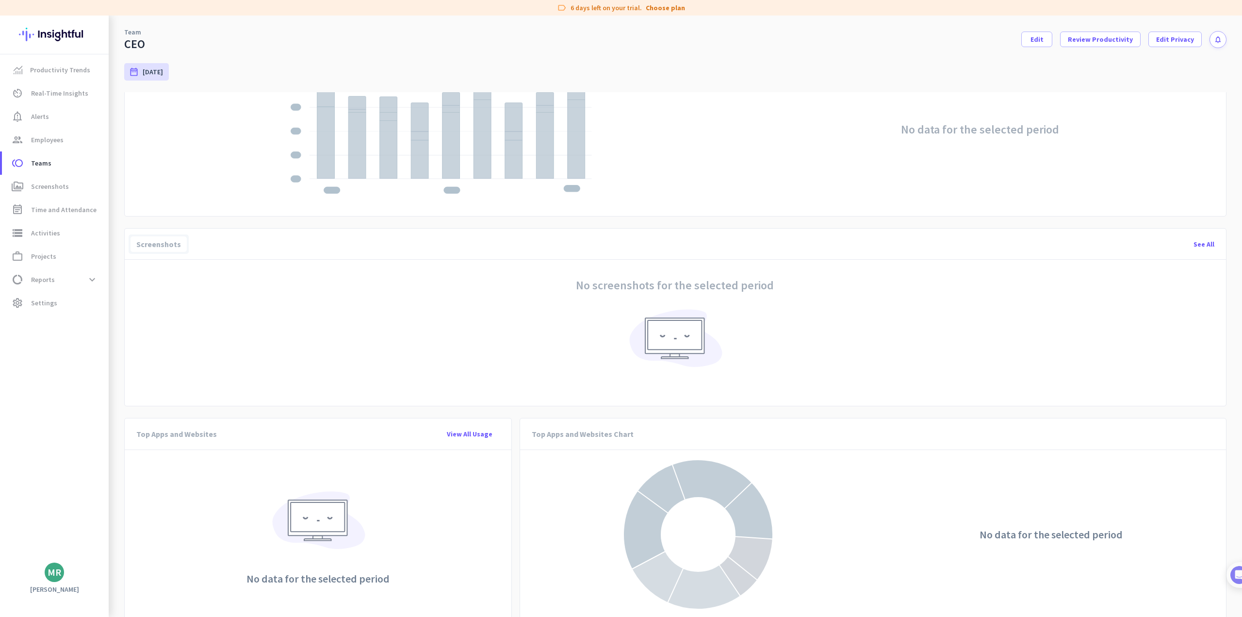
scroll to position [458, 0]
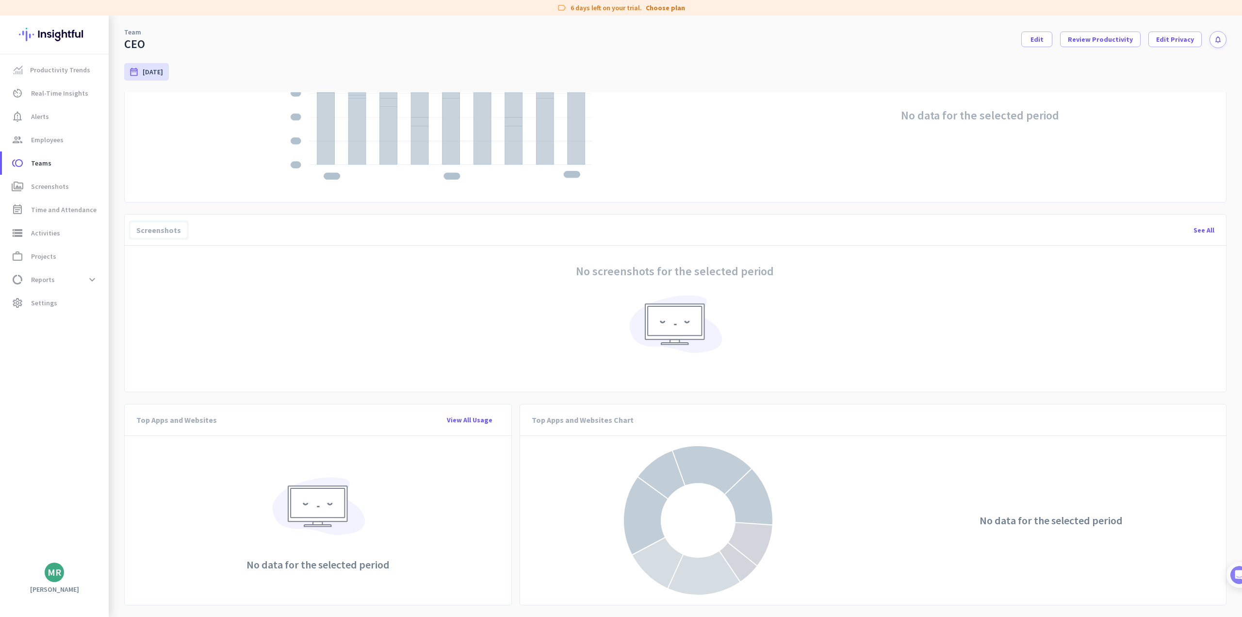
drag, startPoint x: 1006, startPoint y: 181, endPoint x: 960, endPoint y: 326, distance: 151.7
drag, startPoint x: 902, startPoint y: 235, endPoint x: 928, endPoint y: 385, distance: 152.1
click at [51, 291] on link "data_usage Reports expand_more" at bounding box center [55, 279] width 107 height 23
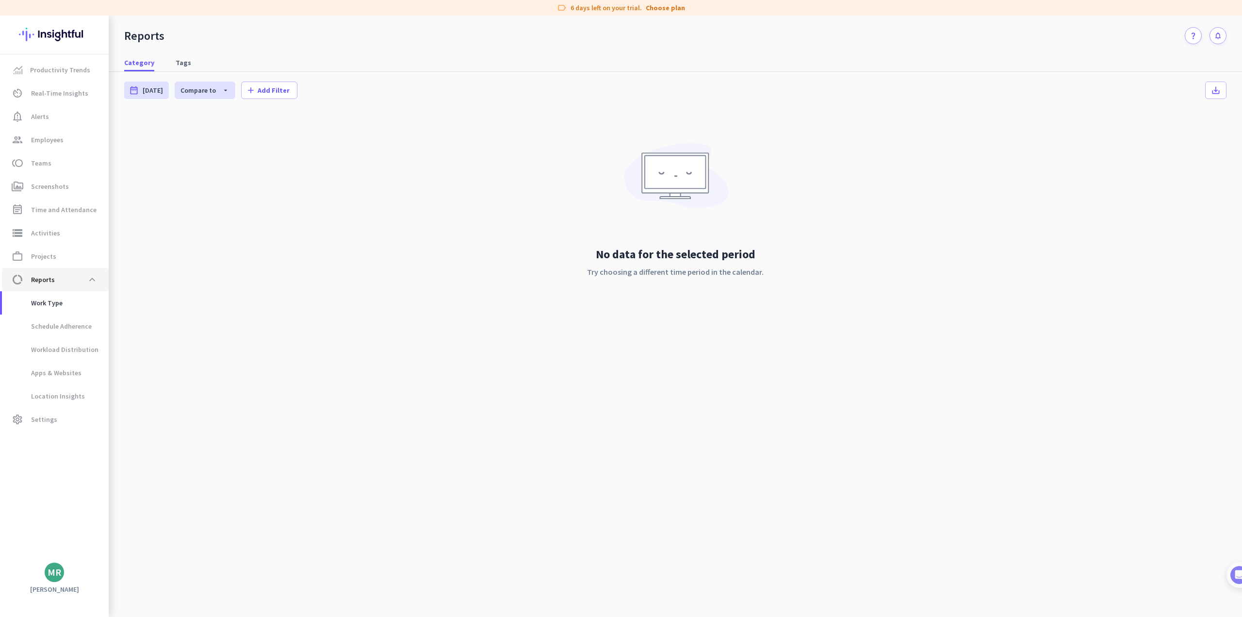
click at [52, 288] on span "data_usage Reports expand_less" at bounding box center [55, 279] width 91 height 17
click at [55, 417] on span "settings Settings" at bounding box center [55, 419] width 91 height 12
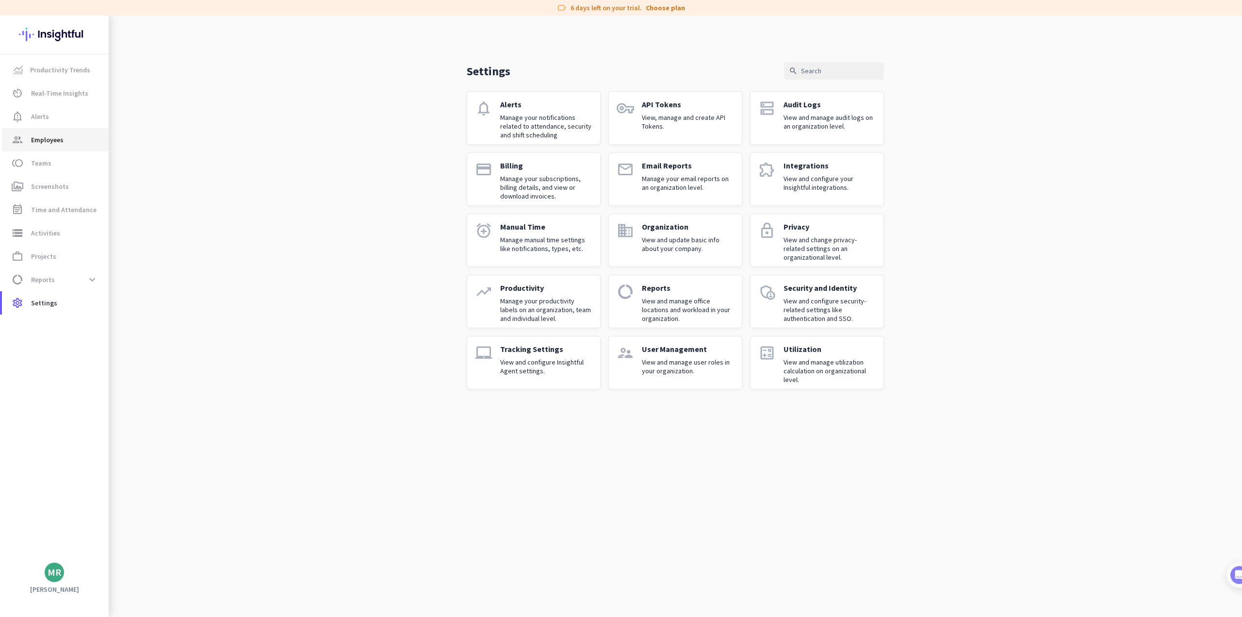
click at [68, 142] on span "group Employees" at bounding box center [55, 140] width 91 height 12
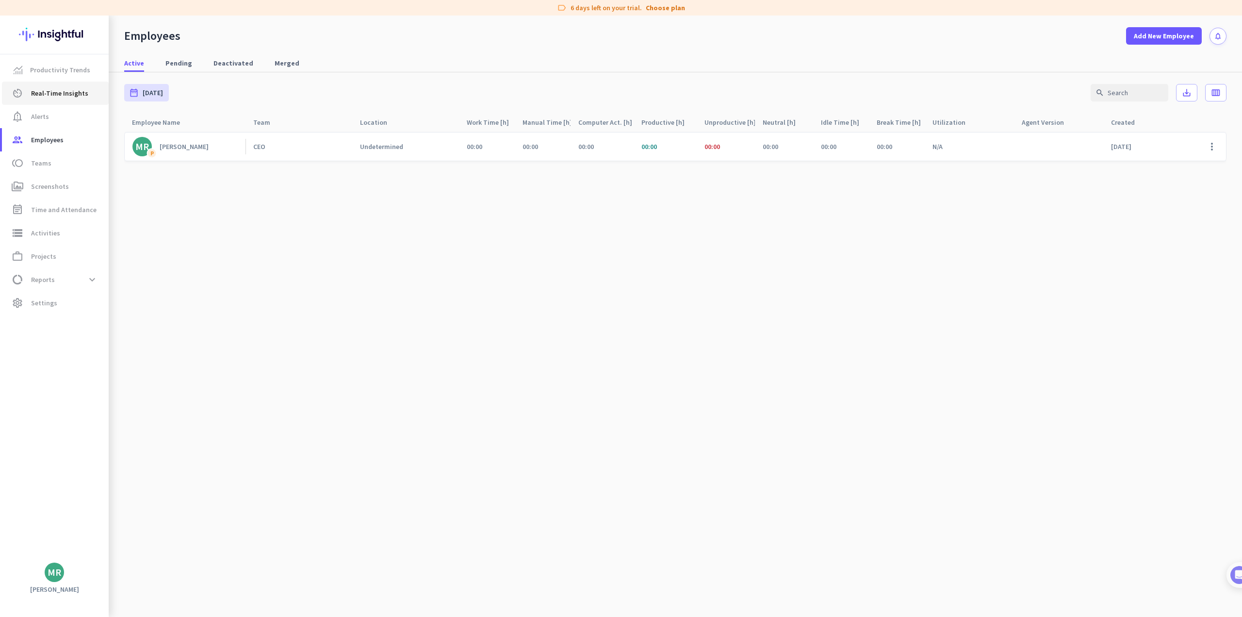
click at [82, 93] on span "Real-Time Insights" at bounding box center [59, 93] width 57 height 12
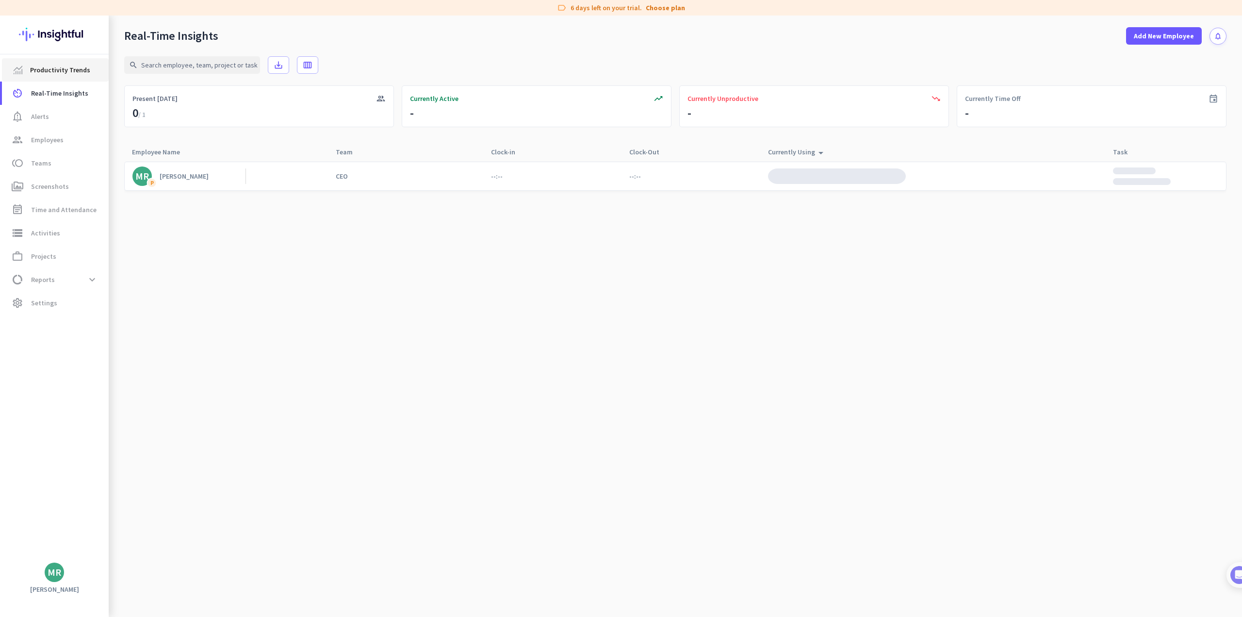
click at [85, 69] on span "Productivity Trends" at bounding box center [60, 70] width 60 height 12
